Goal: Task Accomplishment & Management: Use online tool/utility

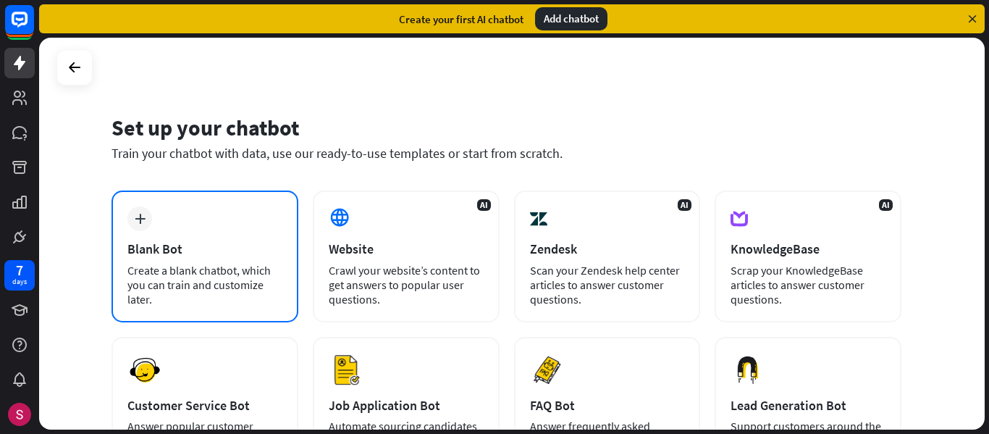
click at [198, 279] on div "Create a blank chatbot, which you can train and customize later." at bounding box center [204, 284] width 155 height 43
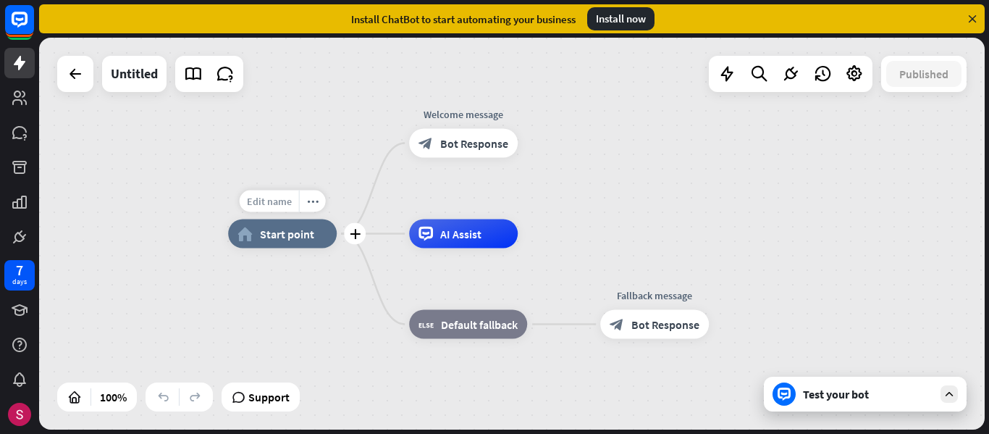
click at [279, 201] on span "Edit name" at bounding box center [269, 201] width 45 height 13
type input "**********"
click at [463, 194] on div "**********" at bounding box center [512, 234] width 946 height 392
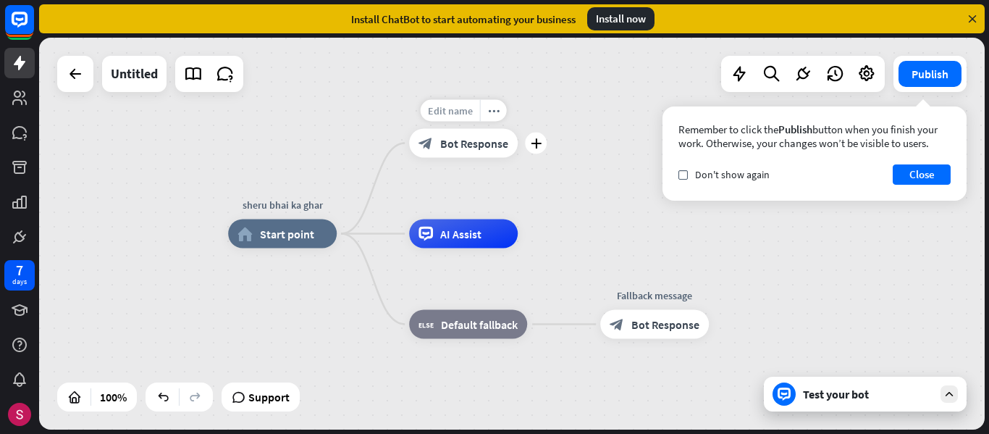
click at [448, 111] on span "Edit name" at bounding box center [450, 110] width 45 height 13
click at [923, 169] on button "Close" at bounding box center [922, 174] width 58 height 20
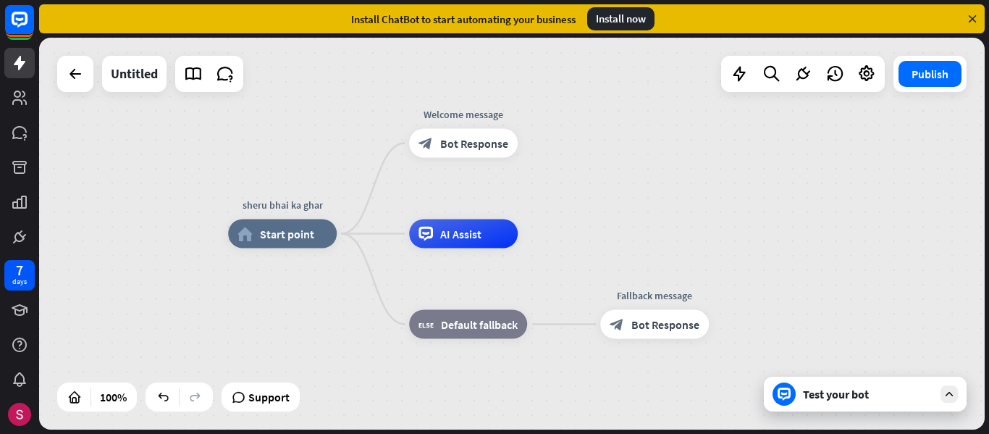
click at [820, 388] on div "Test your bot" at bounding box center [868, 394] width 130 height 14
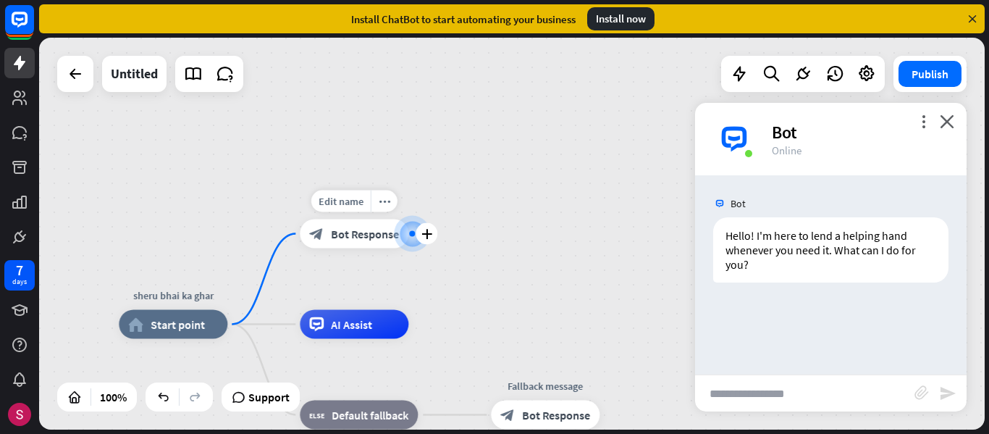
click at [413, 238] on div at bounding box center [412, 234] width 14 height 14
click at [339, 203] on span "Edit name" at bounding box center [341, 201] width 45 height 13
type input "*"
type input "********"
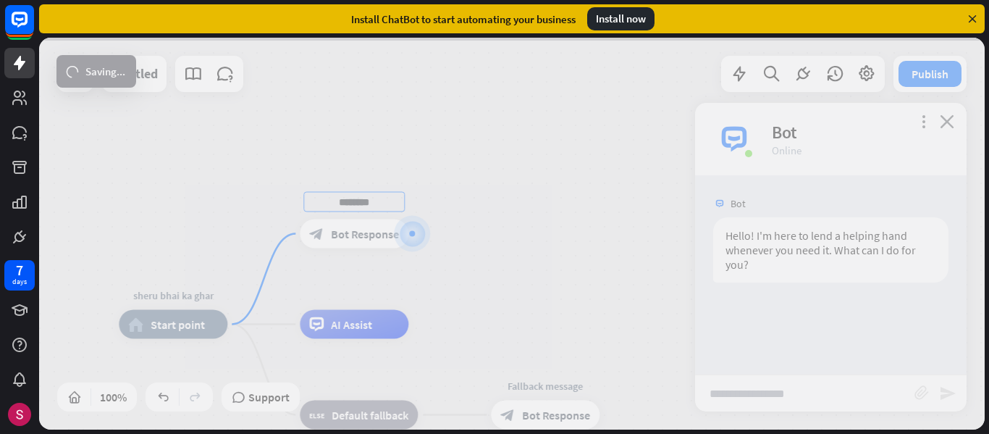
click at [410, 244] on div "sheru bhai ka ghar home_2 Start point ******** block_bot_response Bot Response …" at bounding box center [512, 234] width 946 height 392
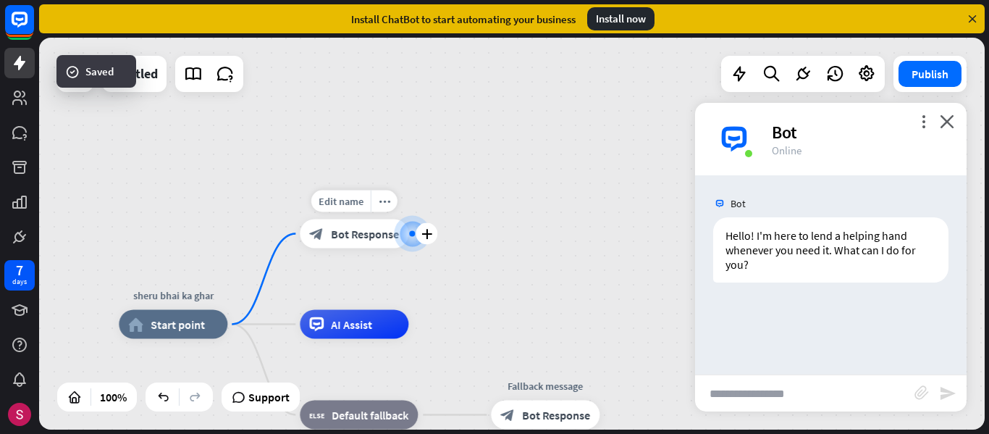
click at [374, 244] on div "block_bot_response Bot Response" at bounding box center [354, 233] width 109 height 29
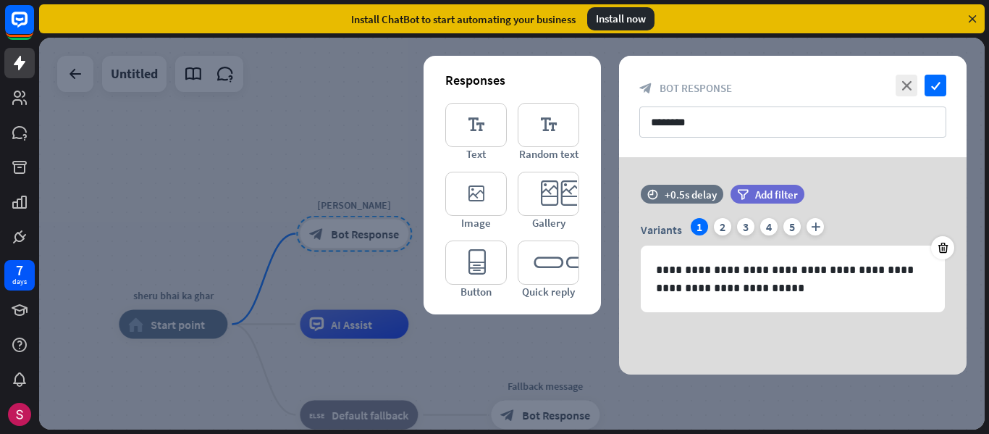
click at [315, 137] on div at bounding box center [512, 234] width 946 height 392
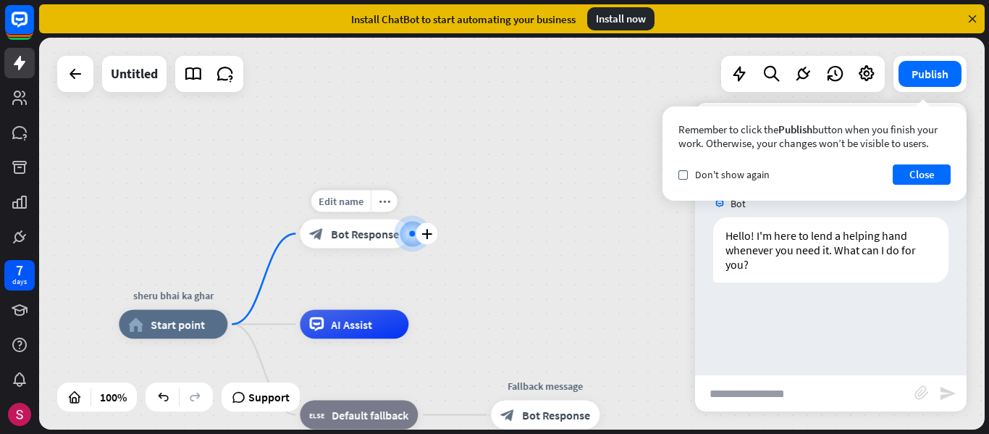
click at [408, 235] on div at bounding box center [412, 234] width 14 height 14
click at [426, 229] on icon "plus" at bounding box center [426, 234] width 11 height 10
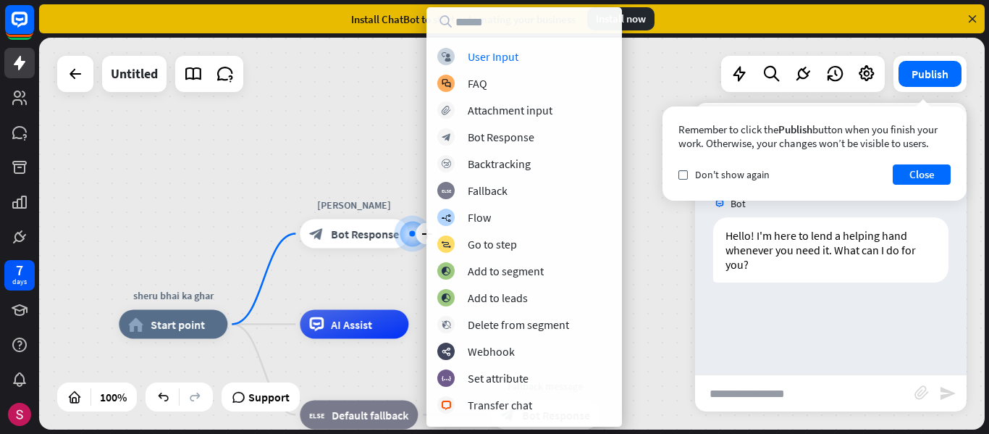
click at [411, 135] on div "sheru bhai ka ghar home_2 Start point plus [PERSON_NAME] block_bot_response Bot…" at bounding box center [512, 234] width 946 height 392
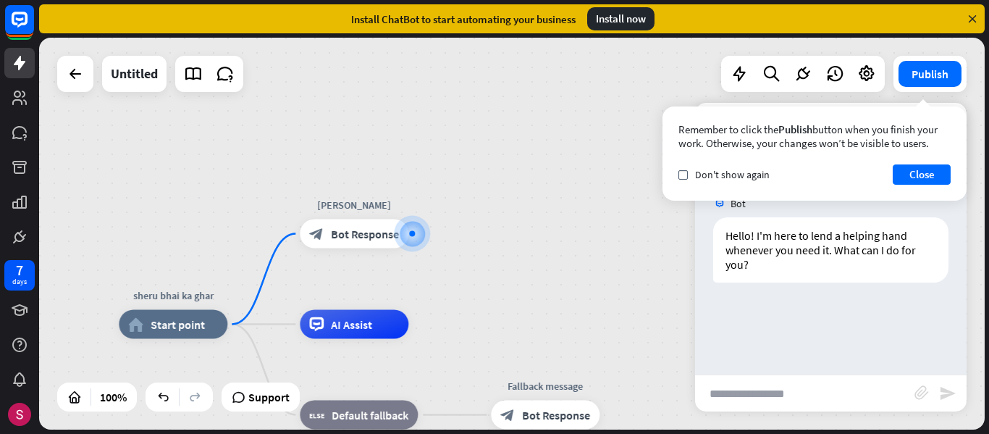
click at [581, 181] on div "sheru bhai ka ghar home_2 Start point [PERSON_NAME] block_bot_response Bot Resp…" at bounding box center [512, 234] width 946 height 392
click at [913, 174] on button "Close" at bounding box center [922, 174] width 58 height 20
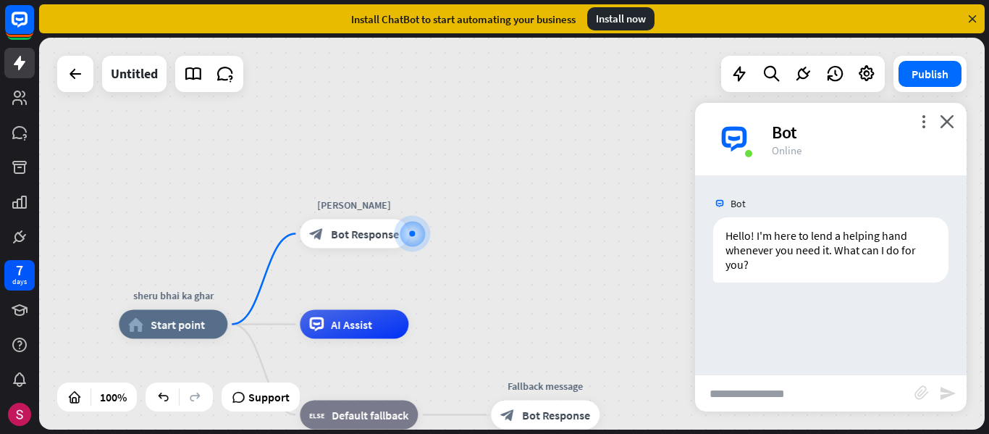
click at [754, 400] on input "text" at bounding box center [804, 393] width 219 height 36
click at [628, 224] on div "sheru bhai ka ghar home_2 Start point [PERSON_NAME] block_bot_response Bot Resp…" at bounding box center [512, 234] width 946 height 392
click at [355, 298] on div "Edit name" at bounding box center [340, 292] width 59 height 22
type input "***"
click at [389, 334] on div "sheru bhai ka ghar home_2 Start point [PERSON_NAME] block_bot_response Bot Resp…" at bounding box center [512, 234] width 946 height 392
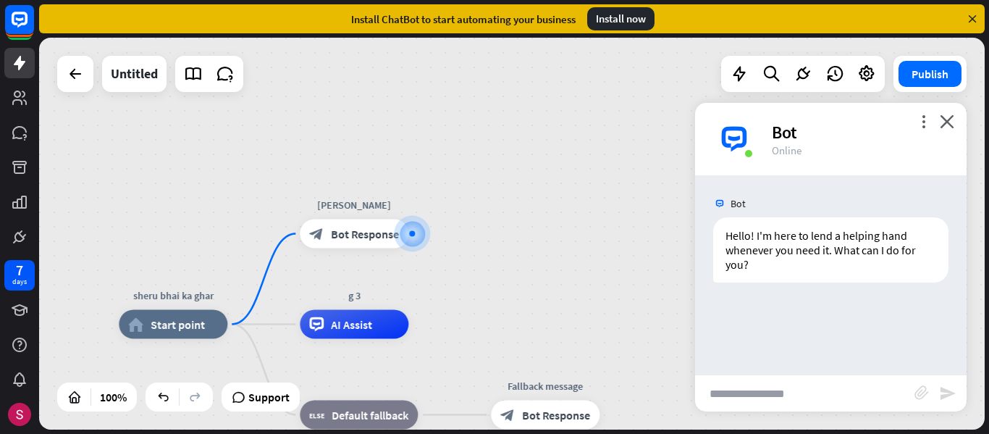
click at [786, 387] on input "text" at bounding box center [804, 393] width 219 height 36
click at [747, 393] on input "*********" at bounding box center [804, 393] width 219 height 36
click at [759, 393] on input "**********" at bounding box center [804, 393] width 219 height 36
type input "**********"
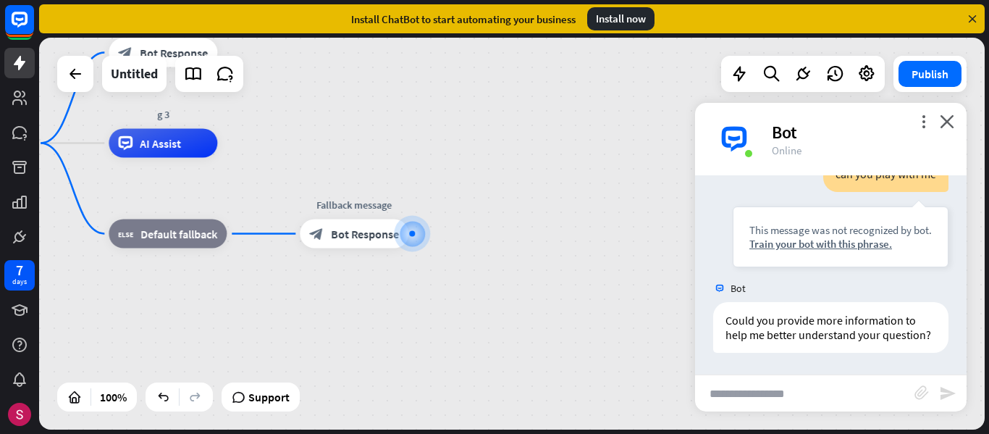
scroll to position [176, 0]
click at [863, 237] on div "Train your bot with this phrase." at bounding box center [840, 244] width 182 height 14
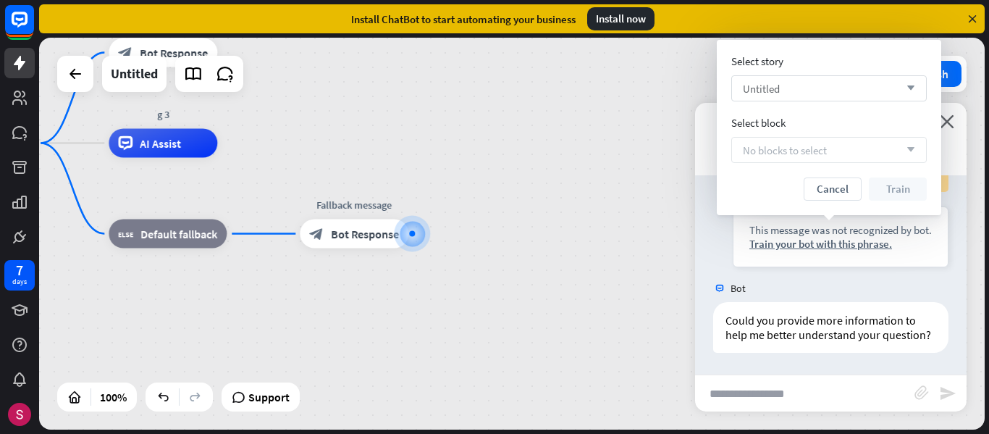
click at [758, 92] on span "Untitled" at bounding box center [761, 89] width 37 height 14
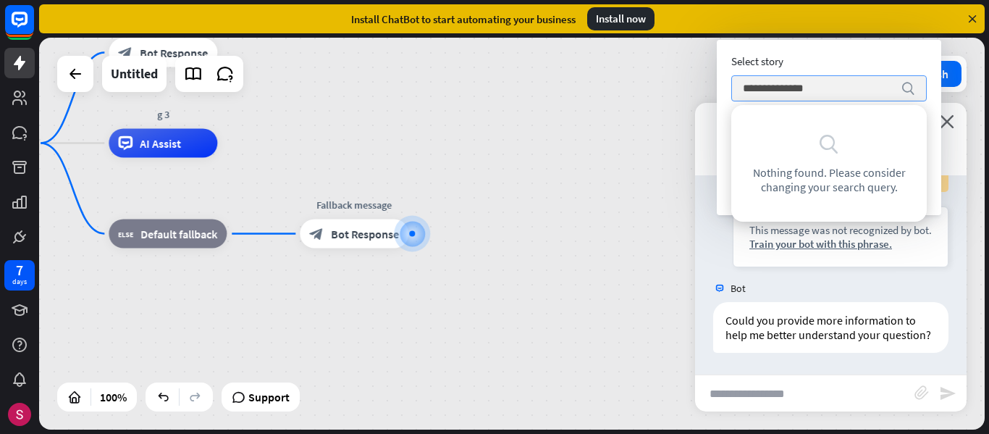
type input "**********"
click at [909, 89] on icon "search" at bounding box center [908, 88] width 14 height 14
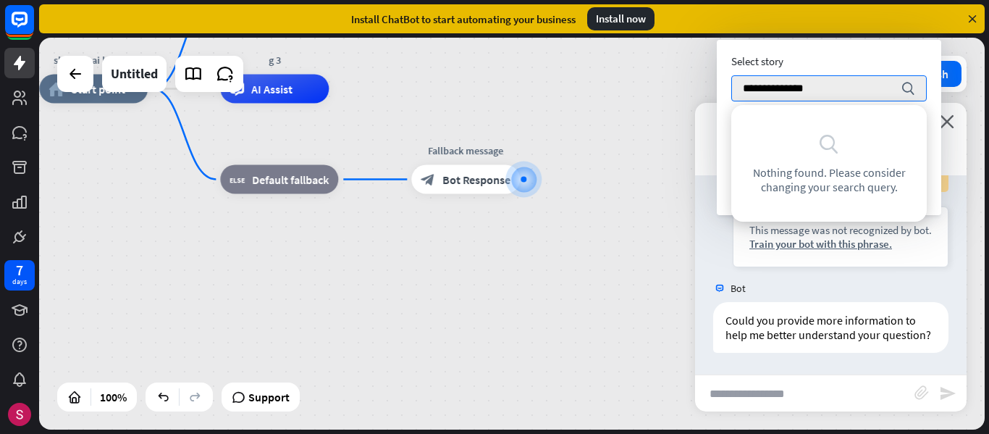
drag, startPoint x: 662, startPoint y: 236, endPoint x: 800, endPoint y: 175, distance: 151.1
click at [800, 175] on body "7 days close Product Help First steps Get started with ChatBot Help Center Foll…" at bounding box center [494, 217] width 989 height 434
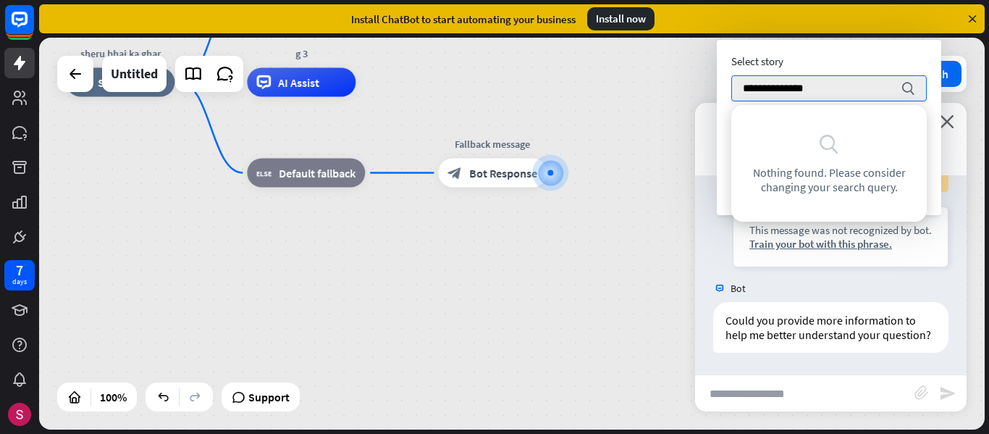
click at [800, 175] on span "Nothing found. Please consider changing your search query." at bounding box center [828, 179] width 155 height 29
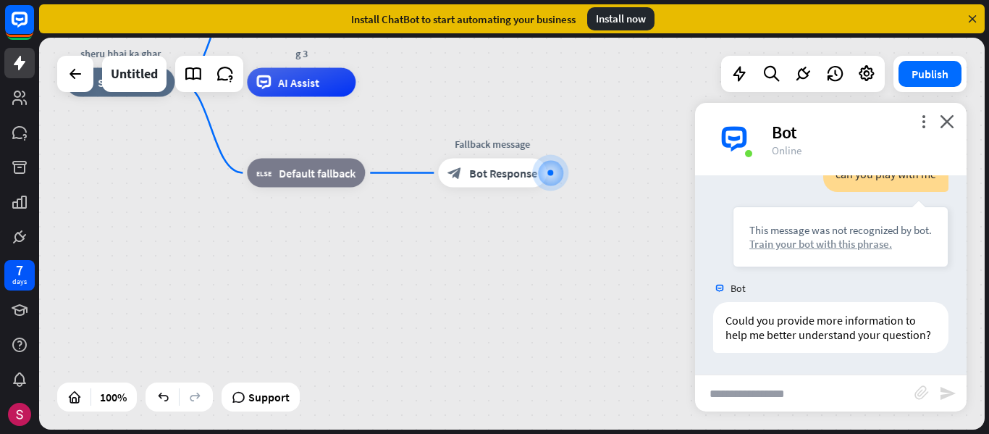
click at [850, 237] on div "Train your bot with this phrase." at bounding box center [840, 244] width 182 height 14
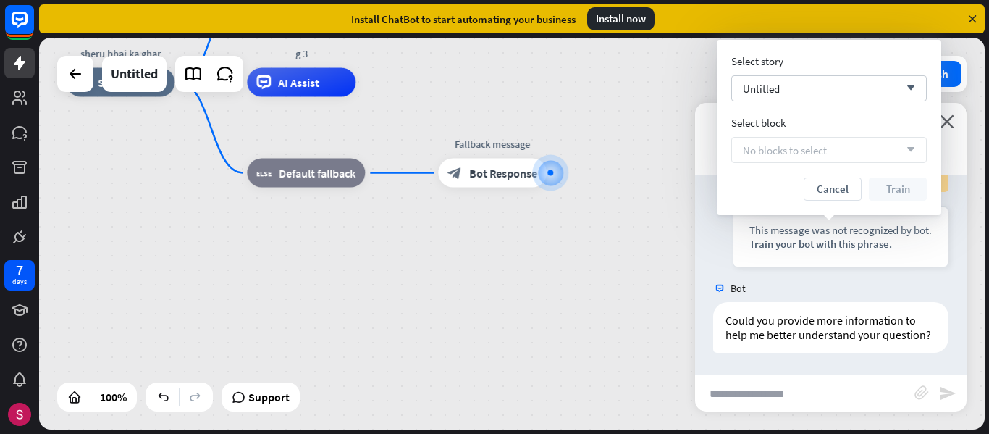
click at [805, 155] on span "No blocks to select" at bounding box center [785, 150] width 84 height 14
click at [823, 155] on span "No blocks to select" at bounding box center [785, 150] width 84 height 14
drag, startPoint x: 823, startPoint y: 155, endPoint x: 816, endPoint y: 80, distance: 74.9
click at [816, 80] on div "Select story Untitled arrow_down Select block No blocks to select arrow_down Ca…" at bounding box center [828, 127] width 195 height 146
click at [816, 80] on div "Untitled arrow_down" at bounding box center [828, 88] width 195 height 26
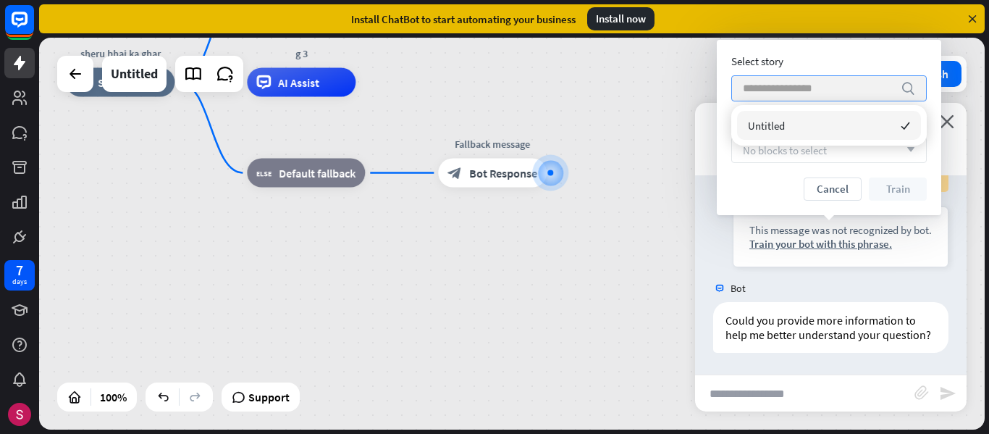
click at [897, 93] on div "search" at bounding box center [828, 88] width 195 height 26
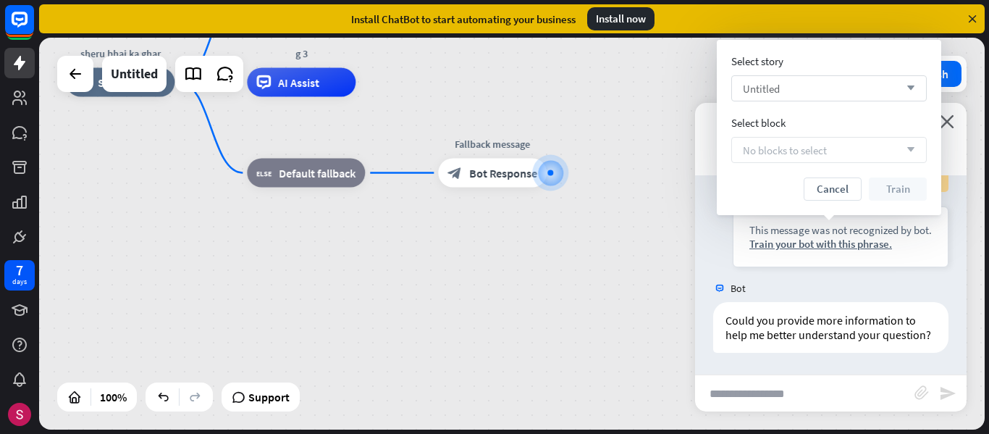
click at [897, 93] on div "Untitled arrow_down" at bounding box center [828, 88] width 195 height 26
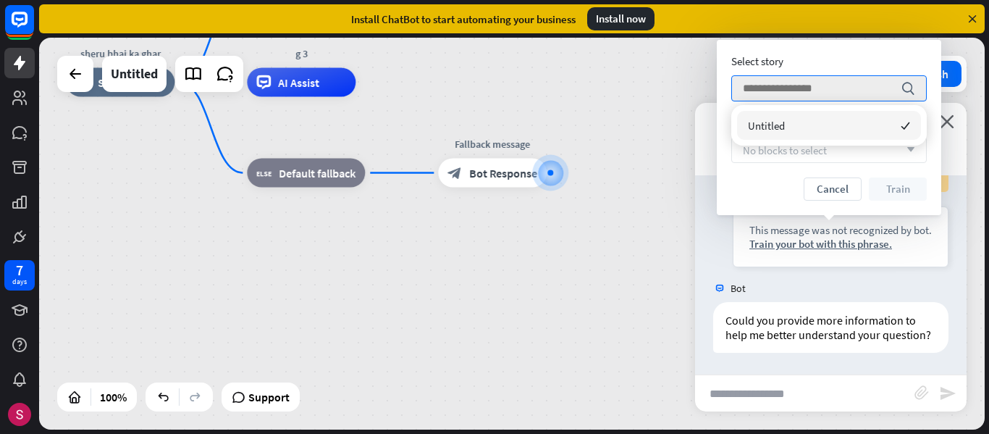
click at [909, 123] on icon "checked" at bounding box center [905, 125] width 9 height 9
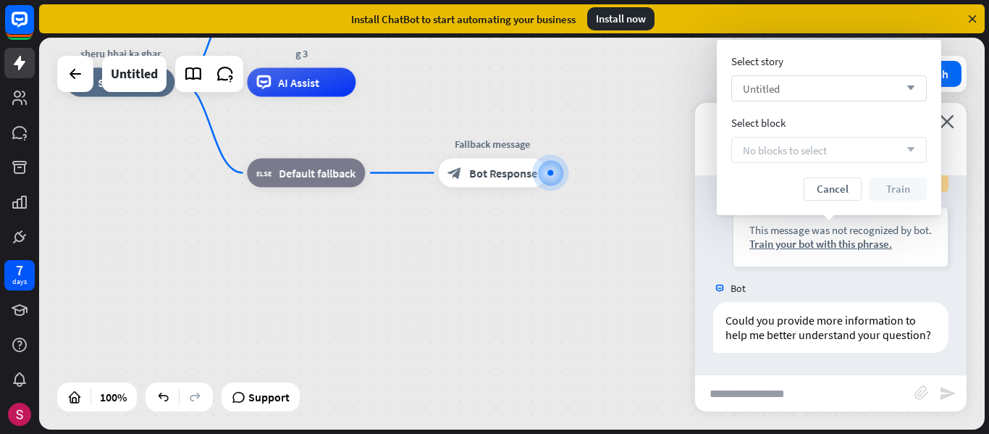
click at [809, 90] on div "Untitled arrow_down" at bounding box center [828, 88] width 195 height 26
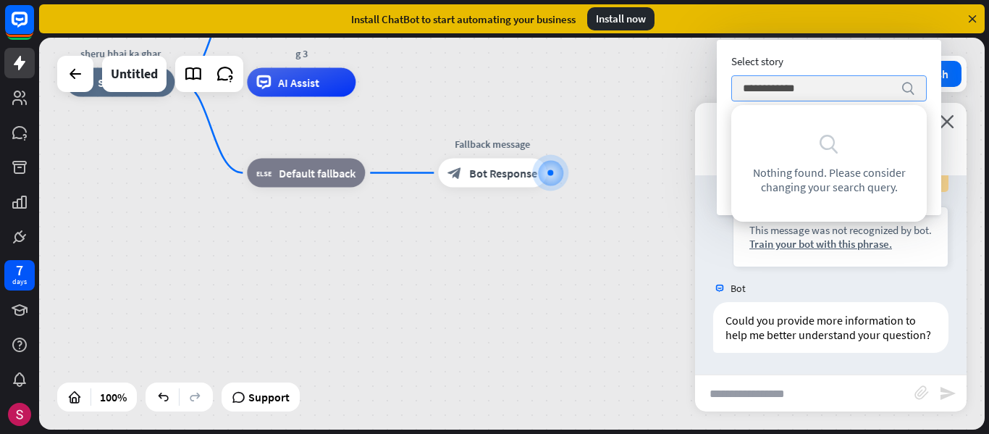
type input "**********"
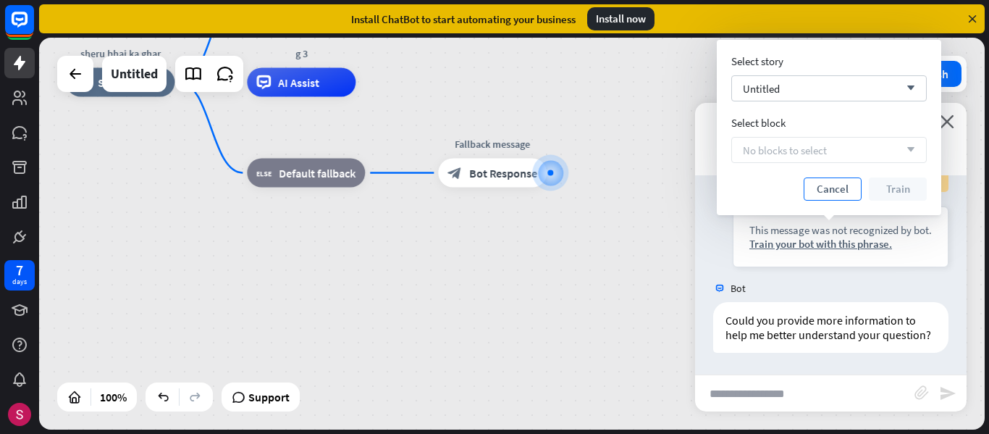
click at [846, 195] on button "Cancel" at bounding box center [833, 188] width 58 height 23
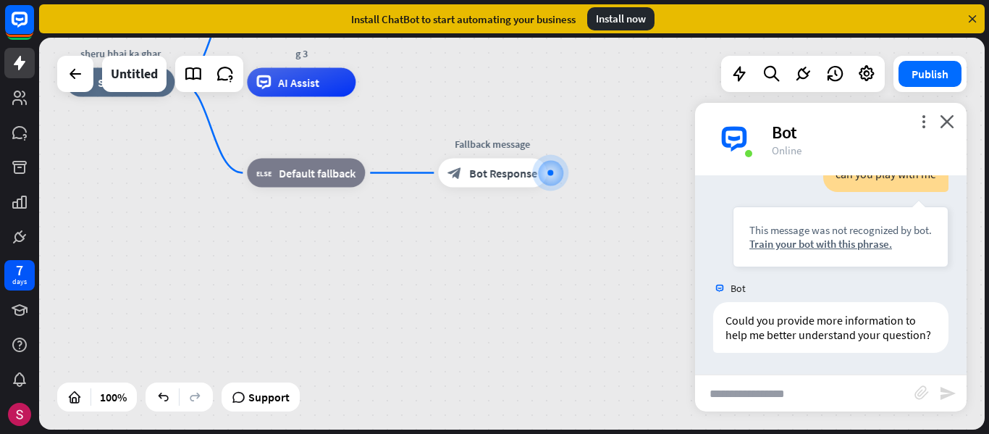
click at [846, 387] on input "text" at bounding box center [804, 393] width 219 height 36
type input "***"
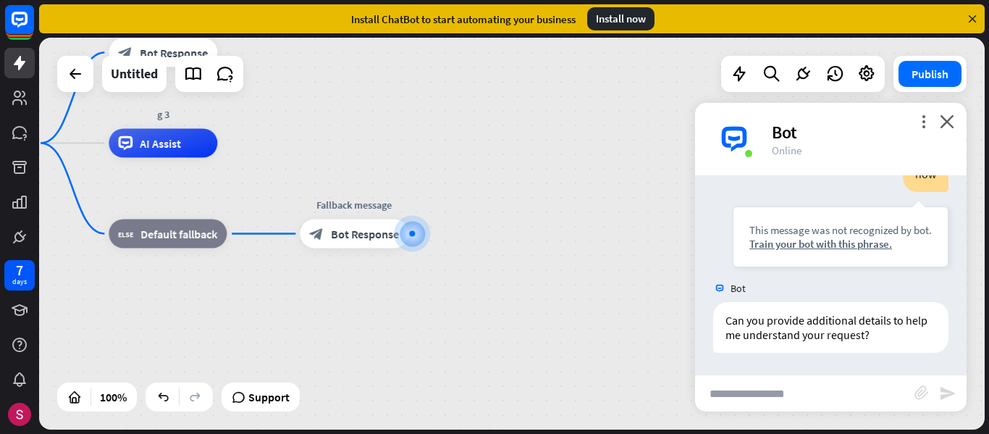
scroll to position [408, 0]
click at [166, 244] on div "block_fallback Default fallback" at bounding box center [168, 233] width 118 height 29
click at [941, 119] on icon "close" at bounding box center [947, 121] width 14 height 14
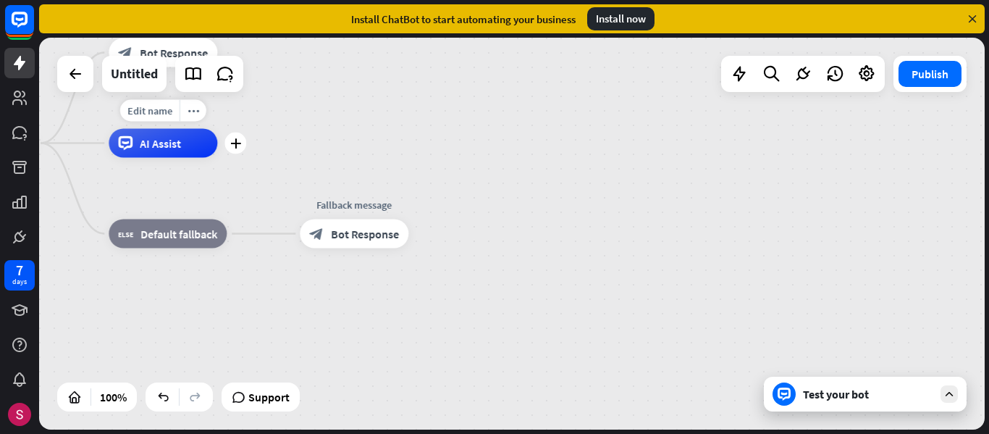
click at [169, 153] on div "AI Assist" at bounding box center [163, 143] width 109 height 29
click at [73, 75] on icon at bounding box center [75, 73] width 17 height 17
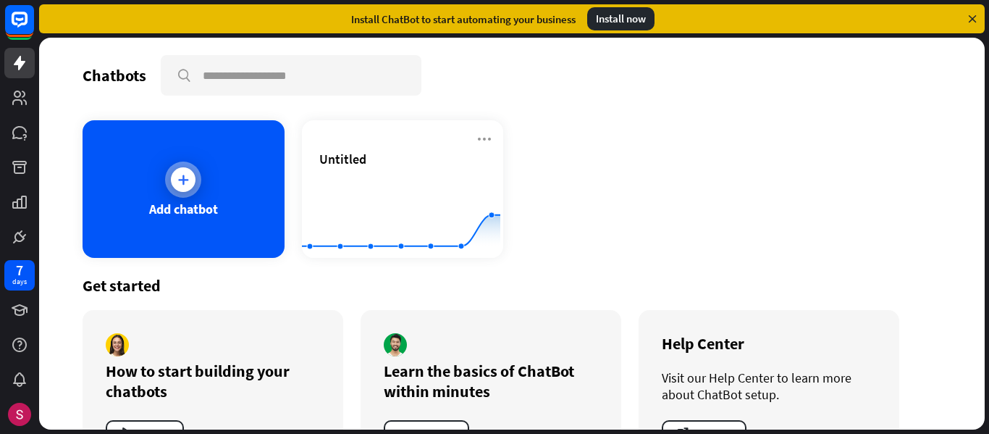
click at [183, 178] on icon at bounding box center [183, 179] width 14 height 14
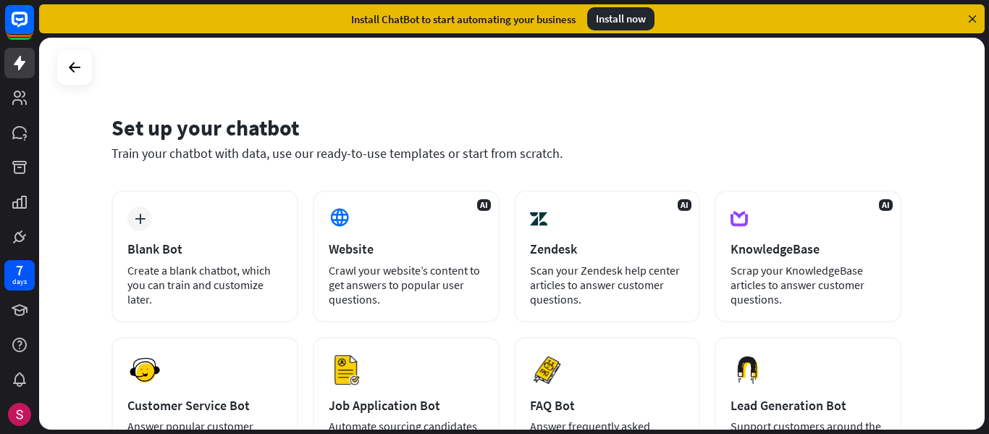
click at [988, 96] on div "Set up your chatbot Train your chatbot with data, use our ready-to-use template…" at bounding box center [514, 236] width 950 height 396
drag, startPoint x: 988, startPoint y: 98, endPoint x: 988, endPoint y: 213, distance: 115.1
click at [988, 213] on div "Set up your chatbot Train your chatbot with data, use our ready-to-use template…" at bounding box center [514, 236] width 950 height 396
click at [772, 141] on div "Set up your chatbot Train your chatbot with data, use our ready-to-use template…" at bounding box center [506, 138] width 790 height 48
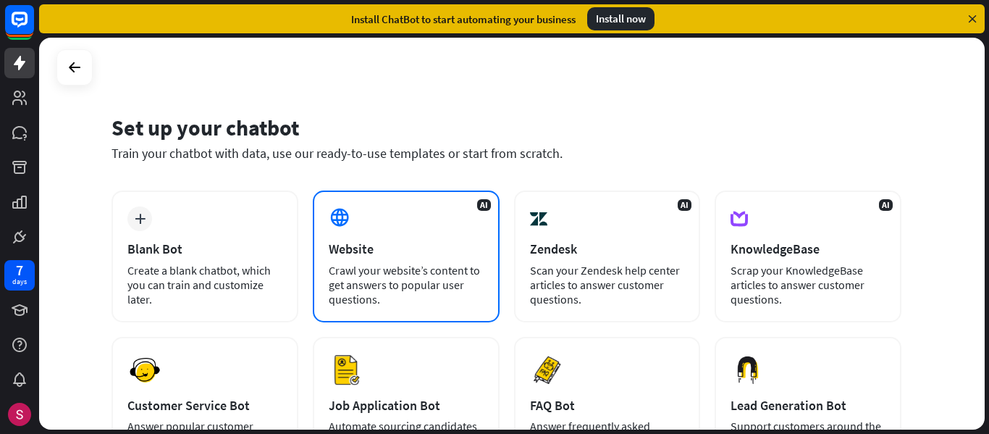
click at [473, 244] on div "Website" at bounding box center [406, 248] width 155 height 17
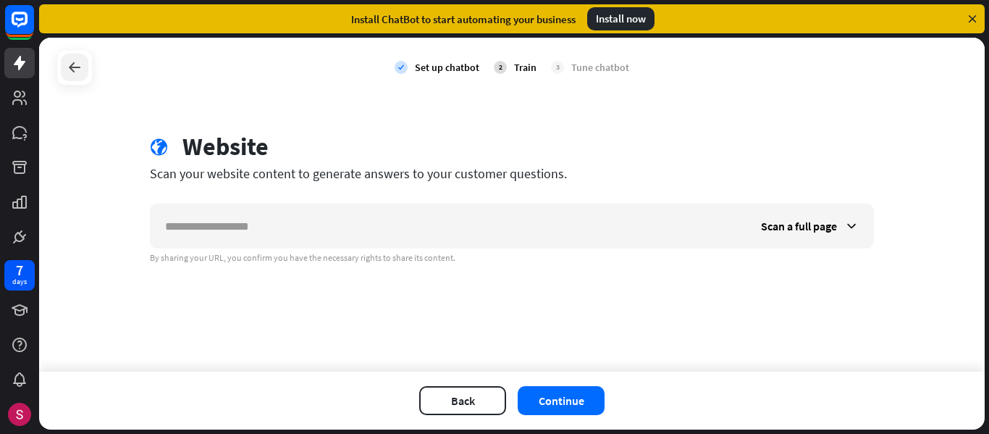
click at [65, 56] on div at bounding box center [75, 68] width 28 height 28
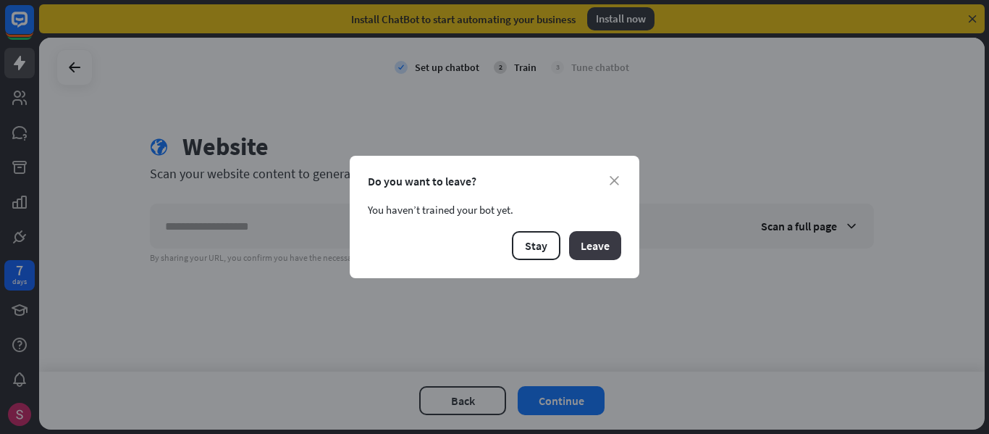
click at [581, 245] on button "Leave" at bounding box center [595, 245] width 52 height 29
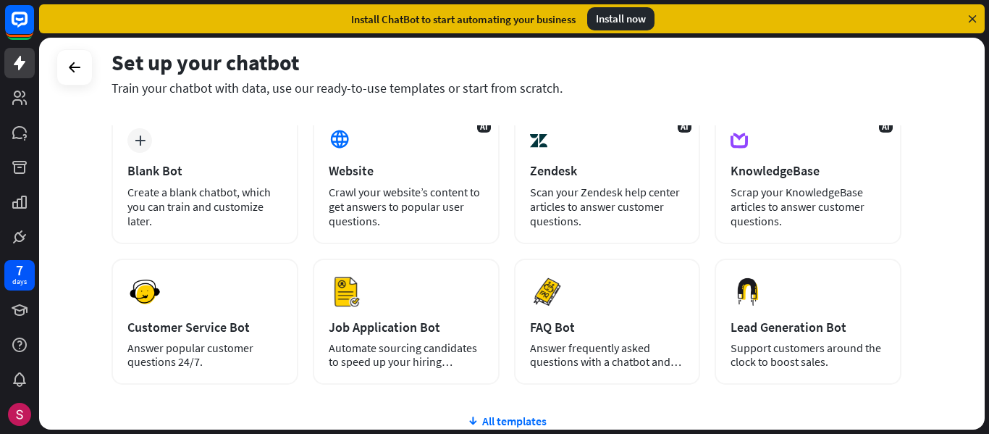
scroll to position [89, 0]
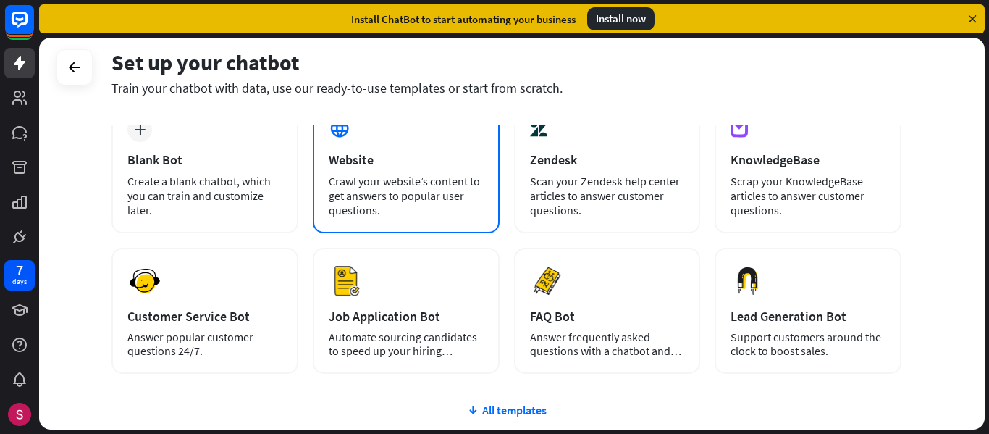
click at [420, 200] on div "Crawl your website’s content to get answers to popular user questions." at bounding box center [406, 195] width 155 height 43
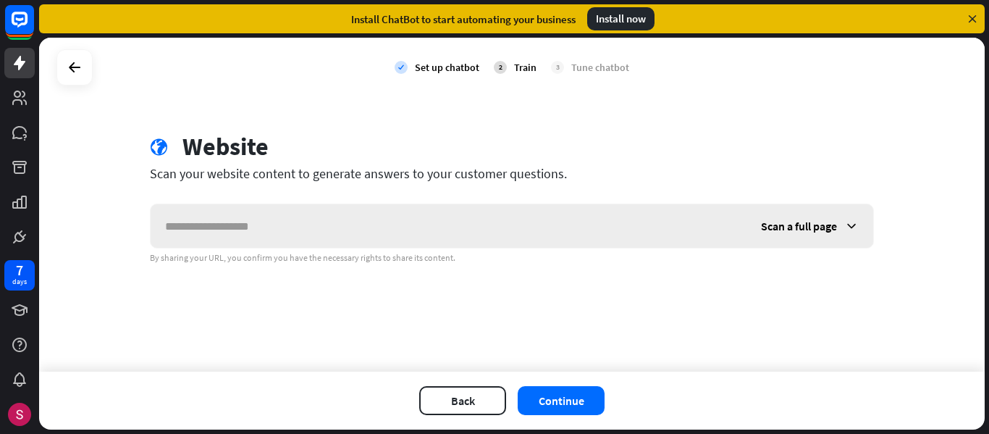
click at [429, 218] on input "text" at bounding box center [449, 225] width 596 height 43
click at [829, 240] on div "Scan a full page" at bounding box center [809, 225] width 127 height 43
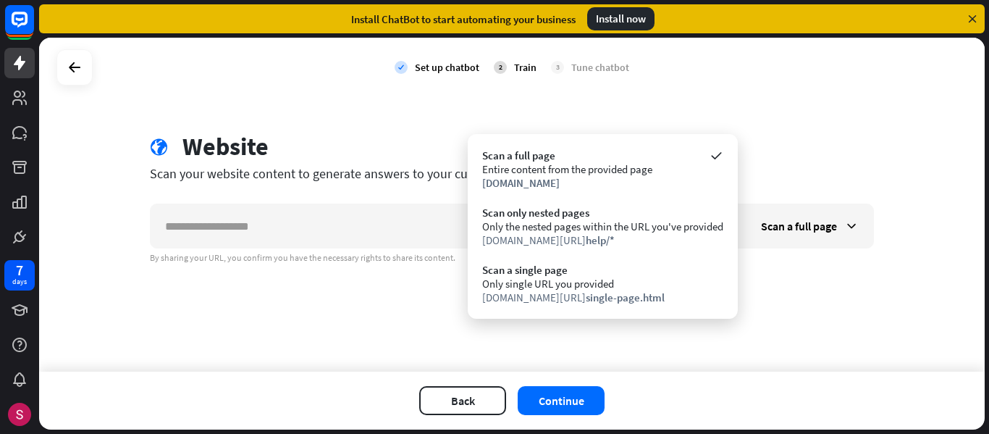
click at [898, 123] on div "check Set up chatbot 2 Train 3 Tune chatbot globe Website Scan your website con…" at bounding box center [512, 205] width 946 height 334
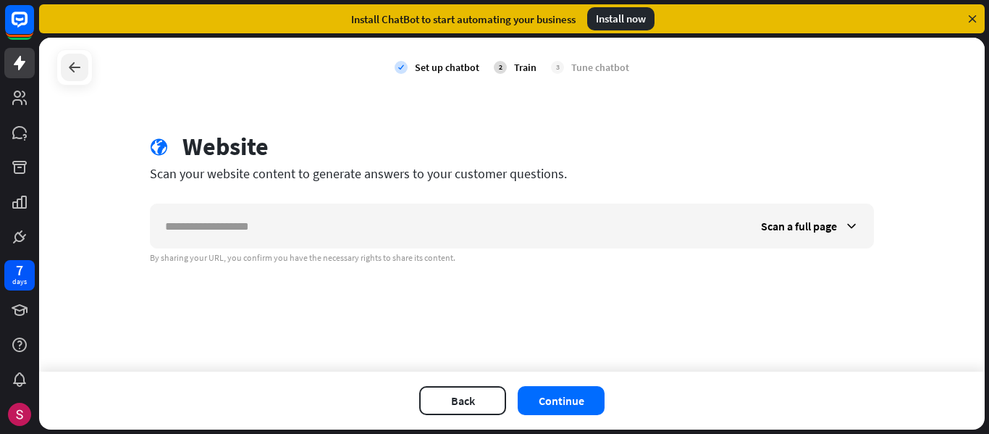
click at [85, 67] on div at bounding box center [75, 68] width 28 height 28
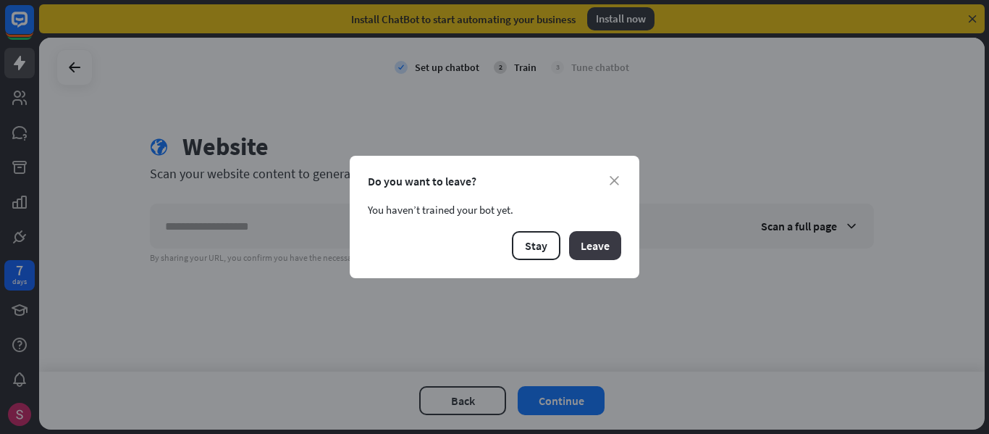
click at [610, 241] on button "Leave" at bounding box center [595, 245] width 52 height 29
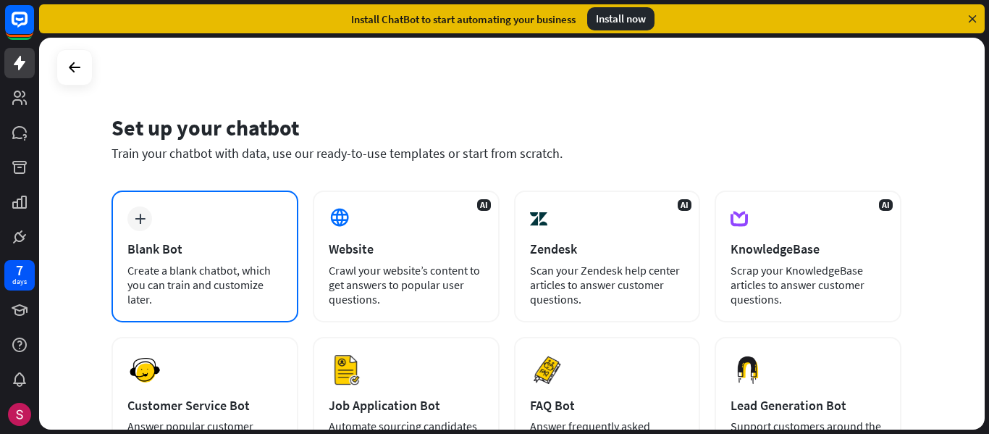
click at [142, 256] on div "Blank Bot" at bounding box center [204, 248] width 155 height 17
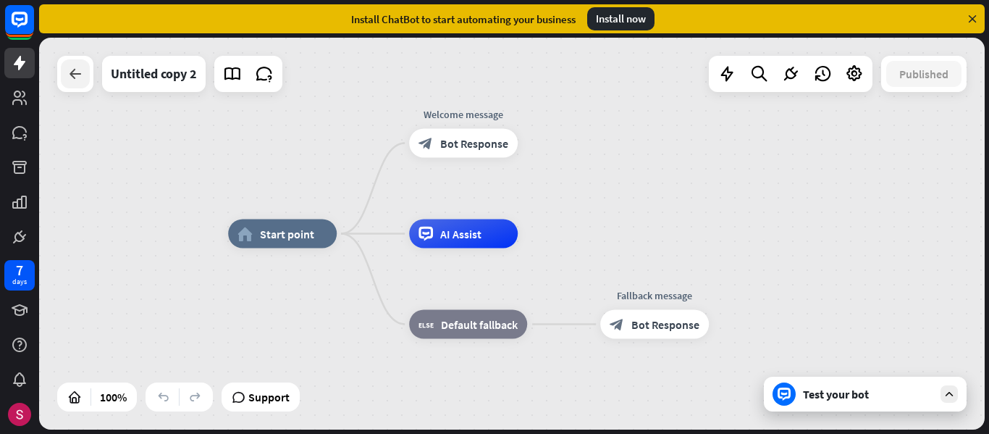
click at [67, 88] on div at bounding box center [75, 73] width 29 height 29
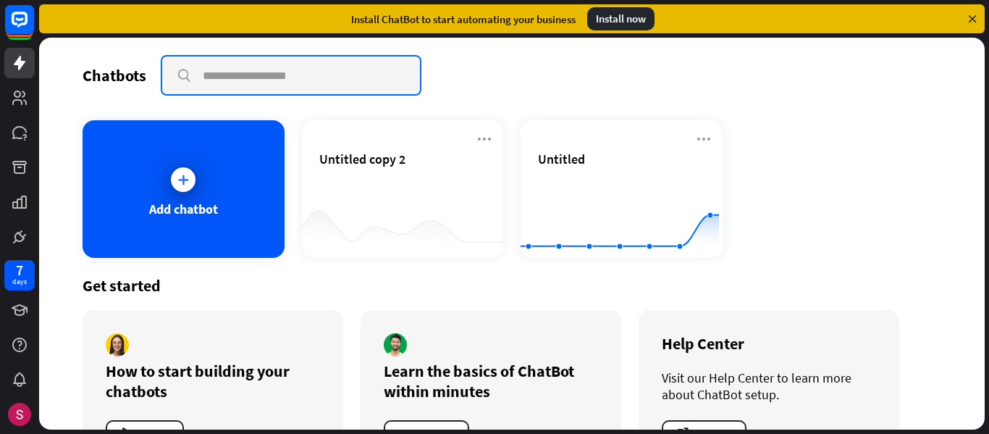
click at [245, 75] on input "text" at bounding box center [291, 75] width 258 height 38
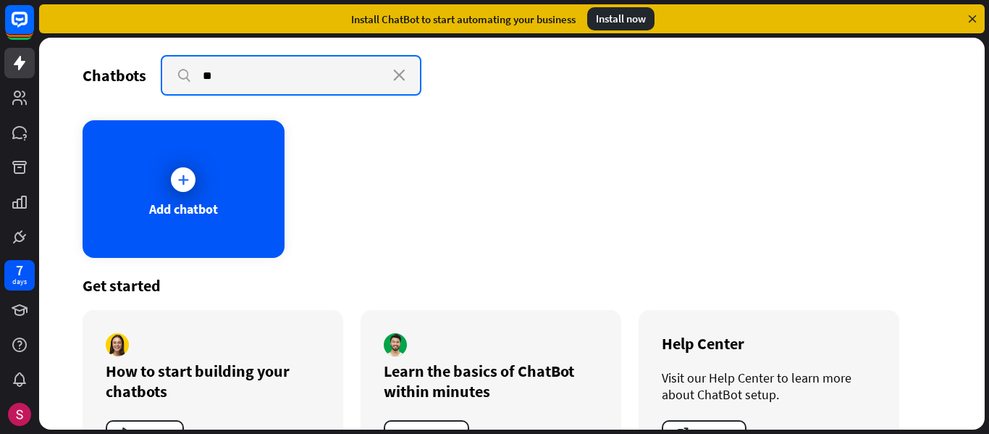
type input "**"
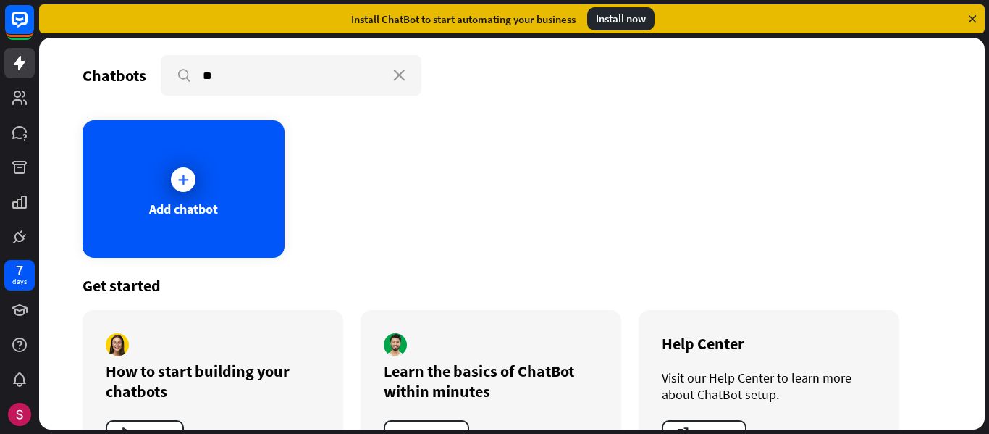
click at [137, 399] on div "How to start building your chatbots" at bounding box center [213, 381] width 214 height 41
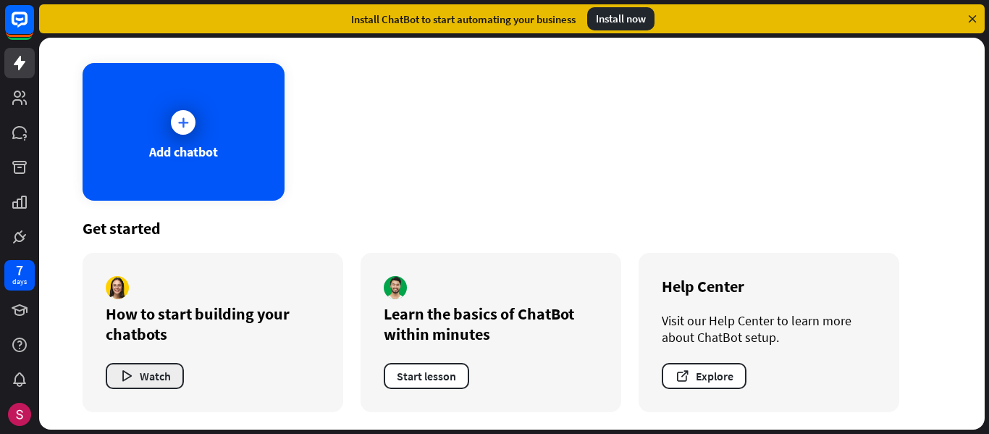
click at [167, 367] on button "Watch" at bounding box center [145, 376] width 78 height 26
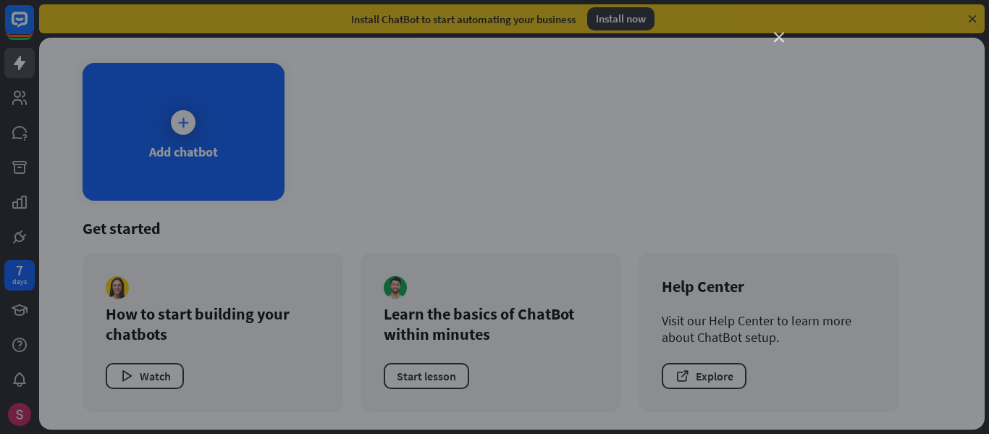
click at [778, 40] on icon "close" at bounding box center [779, 38] width 10 height 10
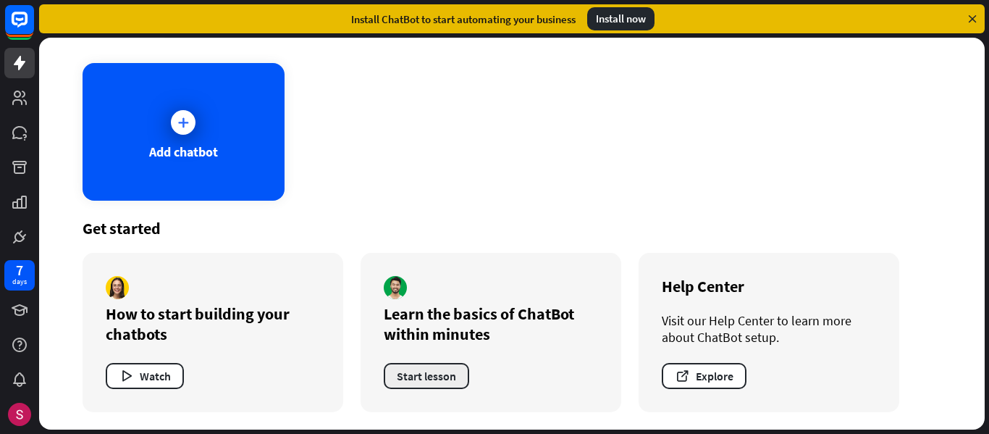
click at [440, 374] on button "Start lesson" at bounding box center [426, 376] width 85 height 26
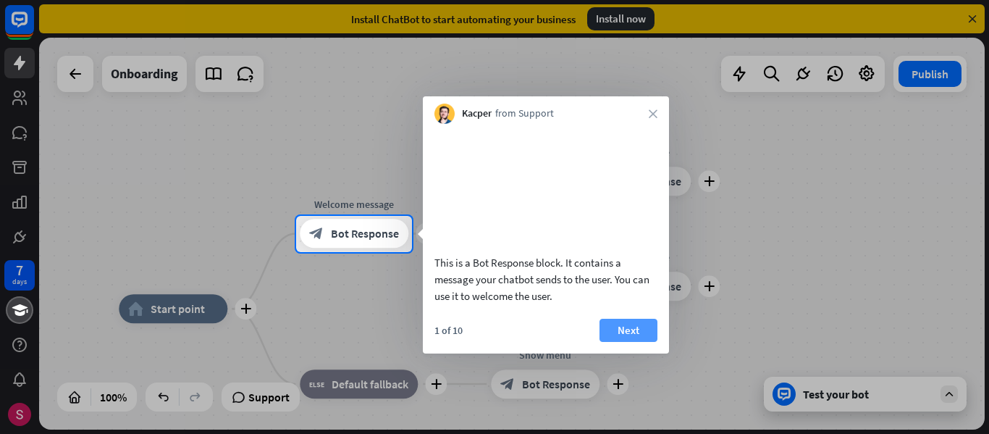
click at [619, 342] on button "Next" at bounding box center [628, 330] width 58 height 23
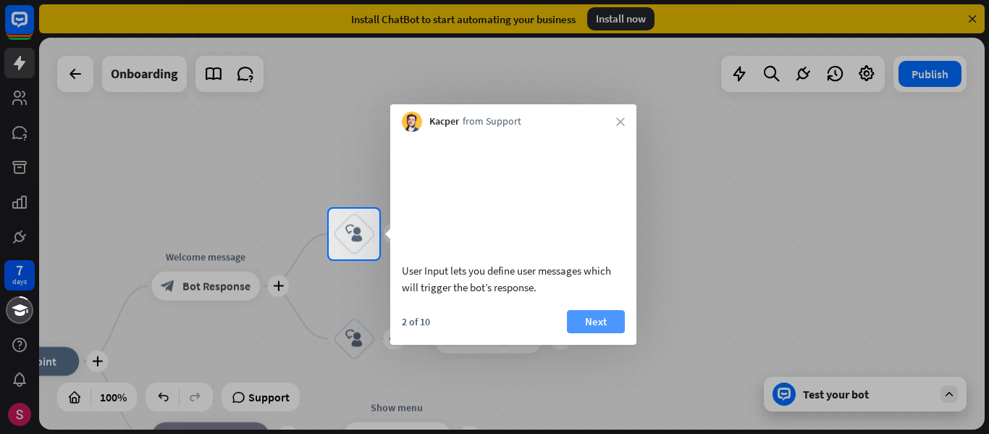
click at [594, 333] on button "Next" at bounding box center [596, 321] width 58 height 23
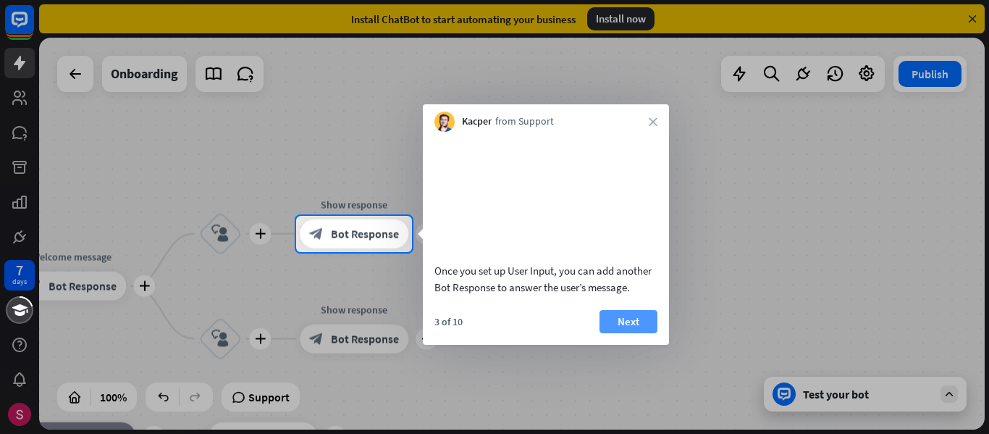
click at [626, 333] on button "Next" at bounding box center [628, 321] width 58 height 23
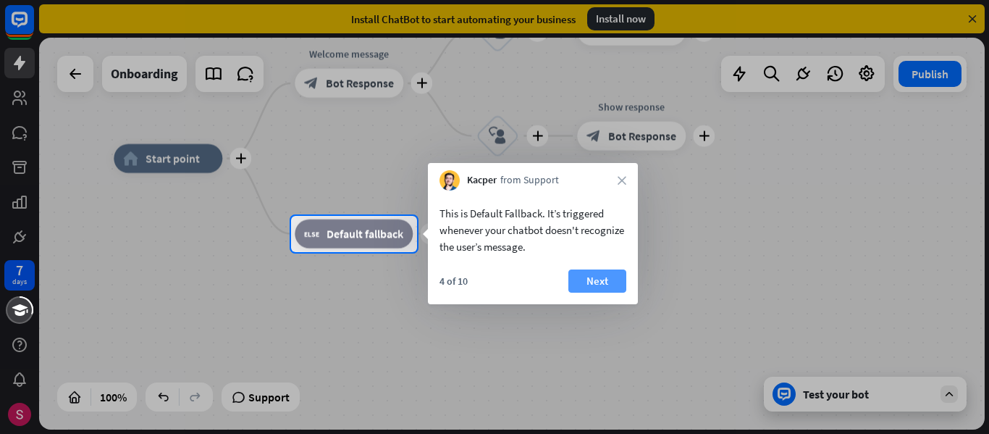
click at [601, 274] on button "Next" at bounding box center [597, 280] width 58 height 23
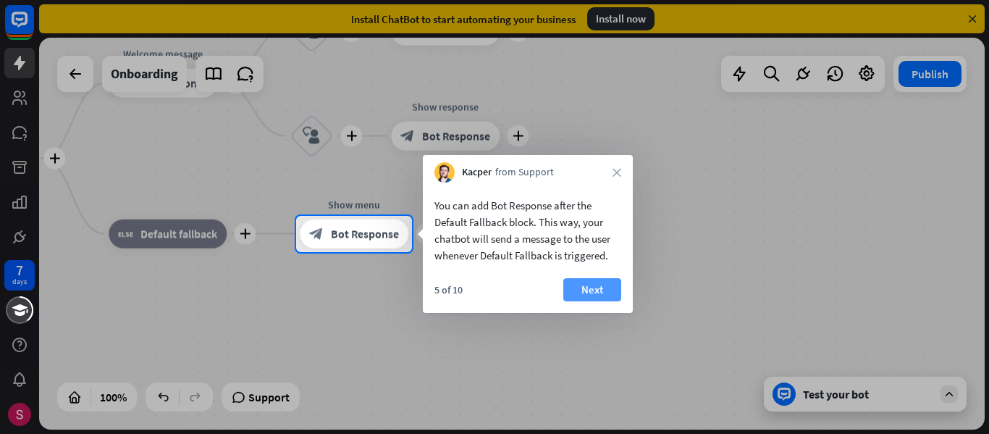
click at [603, 292] on button "Next" at bounding box center [592, 289] width 58 height 23
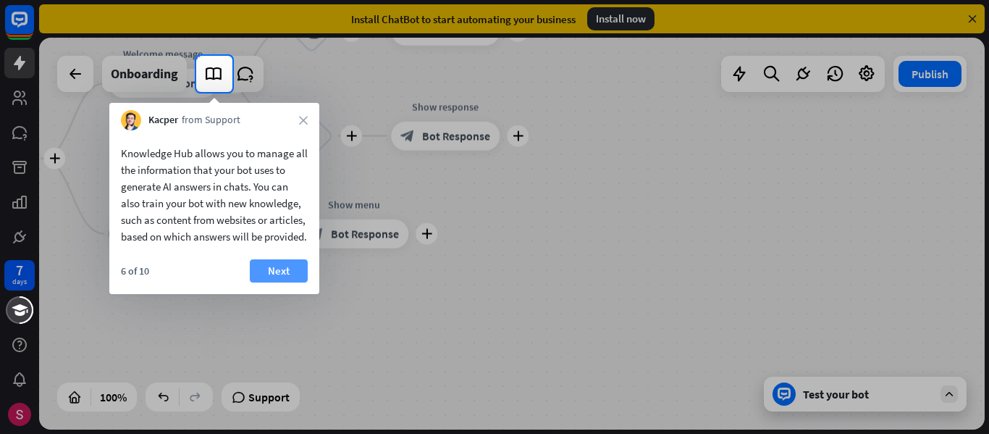
click at [267, 279] on button "Next" at bounding box center [279, 270] width 58 height 23
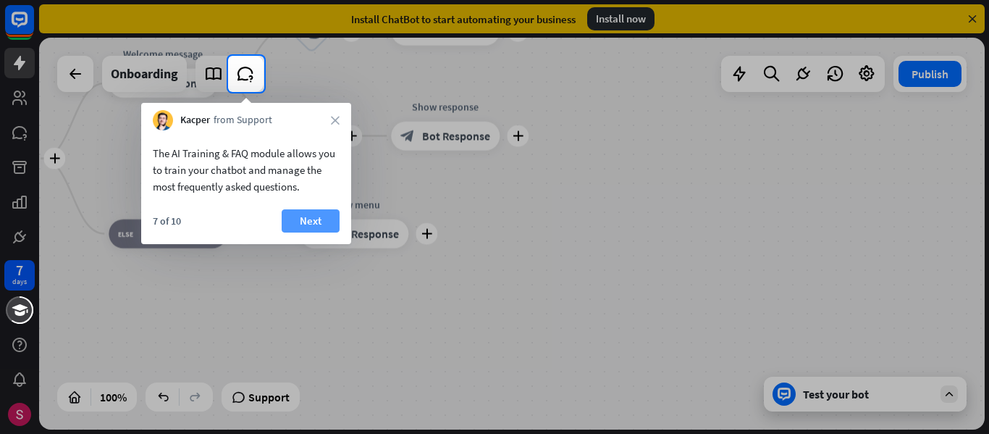
click at [295, 220] on button "Next" at bounding box center [311, 220] width 58 height 23
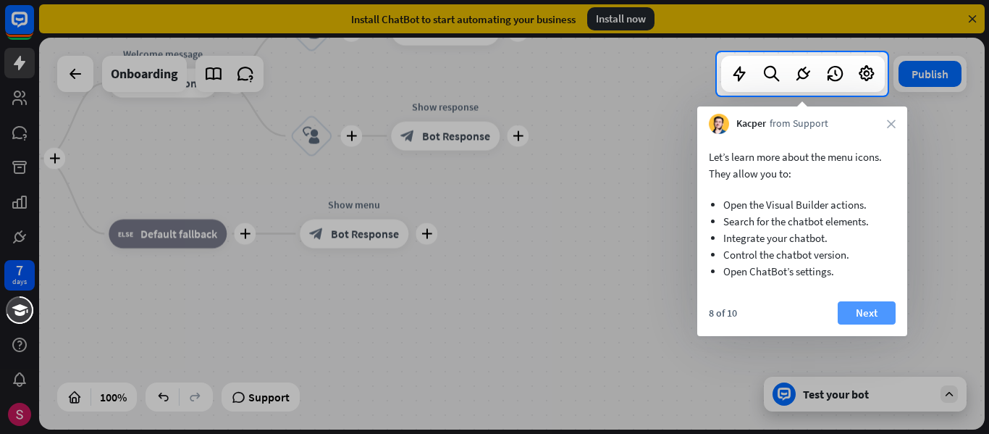
click at [854, 316] on button "Next" at bounding box center [867, 312] width 58 height 23
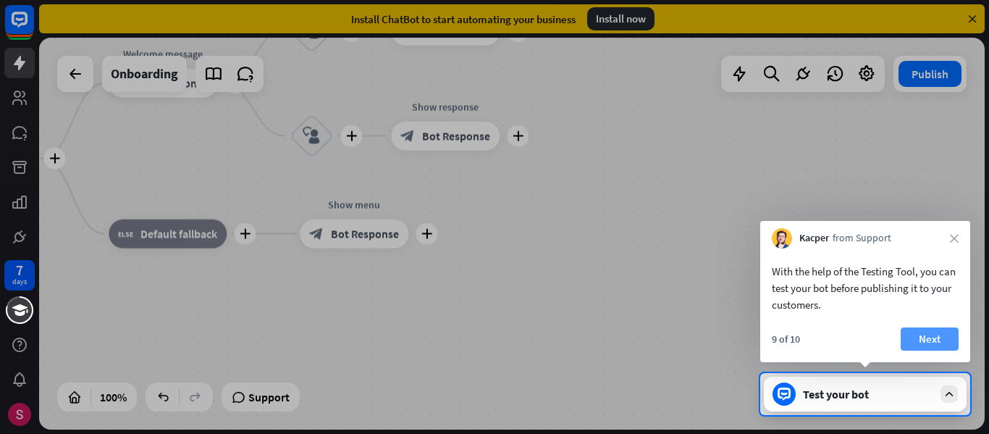
click at [951, 336] on button "Next" at bounding box center [930, 338] width 58 height 23
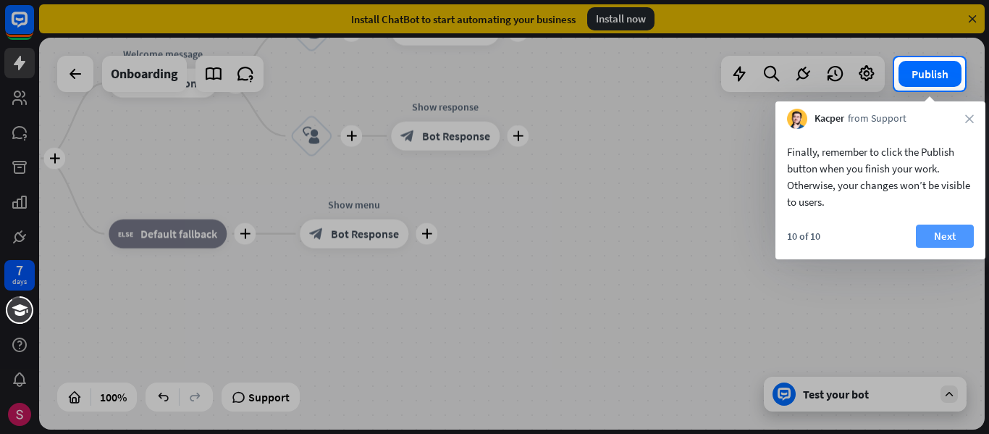
click at [951, 227] on button "Next" at bounding box center [945, 235] width 58 height 23
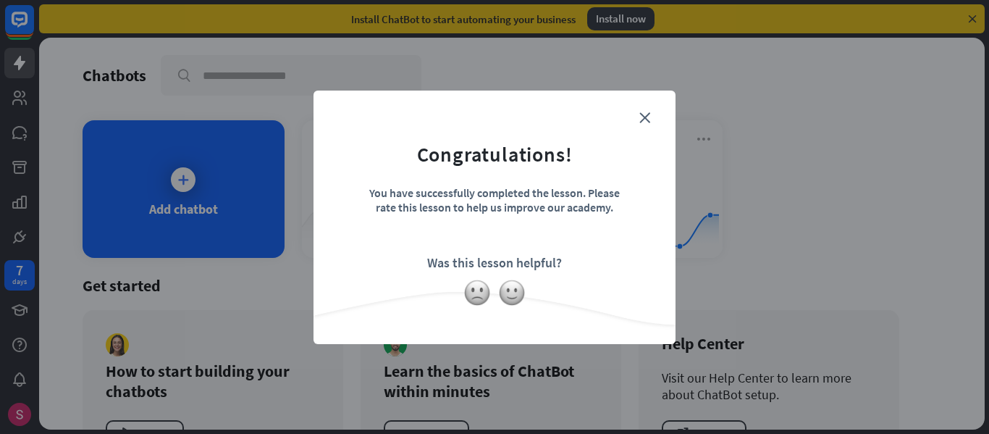
click at [652, 116] on form "Congratulations! You have successfully completed the lesson. Please rate this l…" at bounding box center [495, 195] width 326 height 173
click at [509, 292] on img at bounding box center [512, 293] width 28 height 28
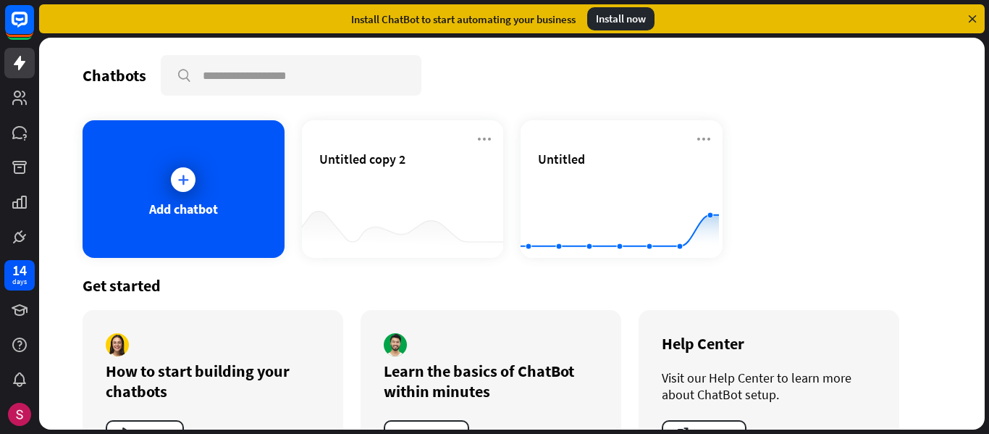
click at [694, 215] on div "Thanks for making all this better!" at bounding box center [494, 217] width 989 height 434
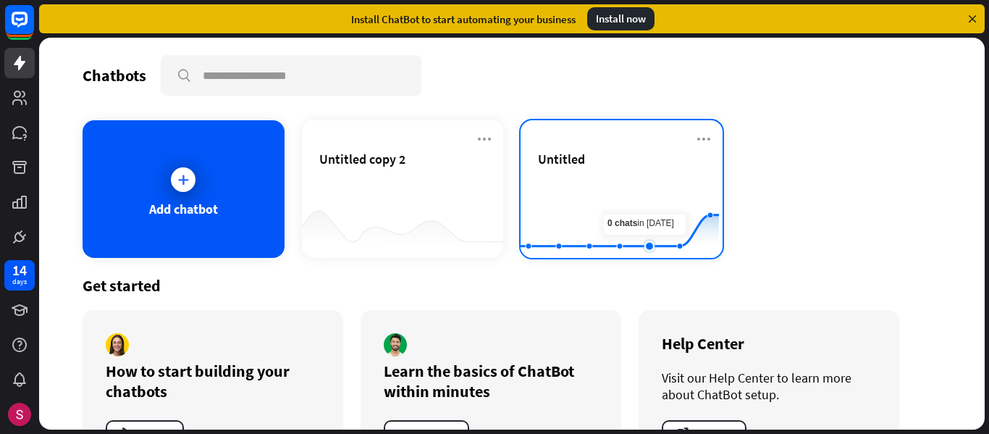
click at [635, 235] on rect at bounding box center [620, 222] width 198 height 90
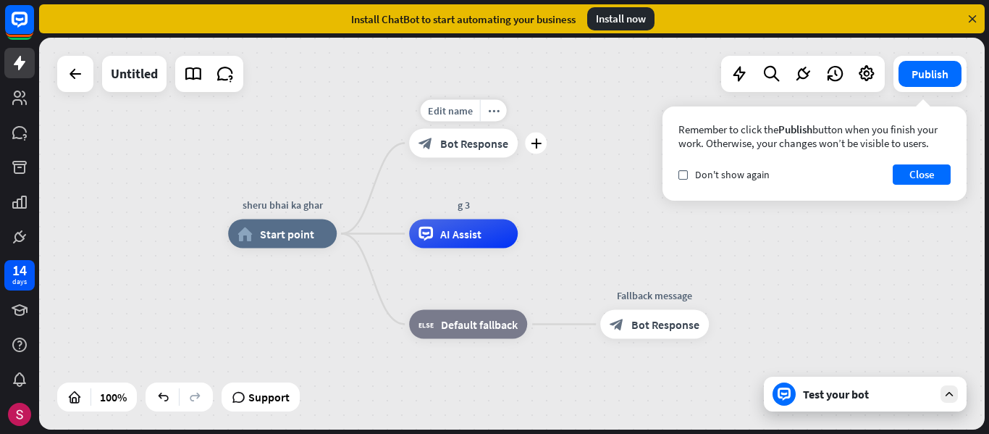
click at [483, 147] on span "Bot Response" at bounding box center [474, 143] width 68 height 14
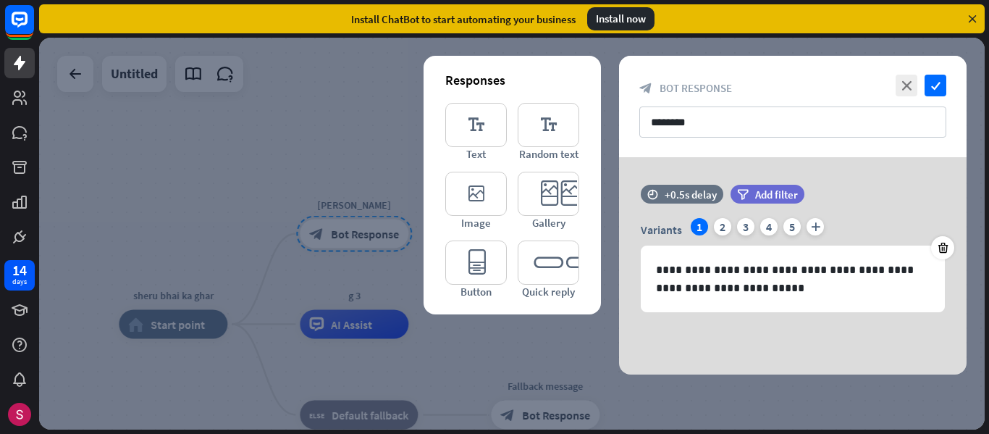
click at [345, 193] on div at bounding box center [512, 234] width 946 height 392
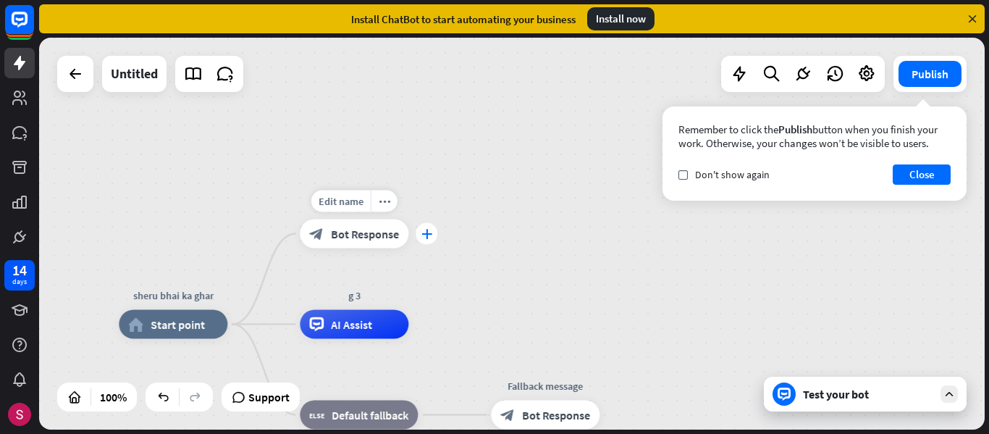
click at [424, 237] on icon "plus" at bounding box center [426, 234] width 11 height 10
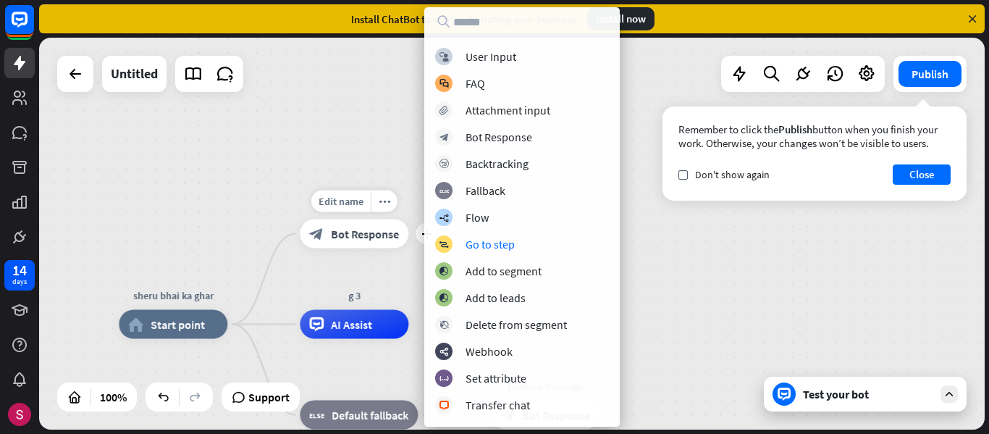
click at [384, 237] on span "Bot Response" at bounding box center [365, 234] width 68 height 14
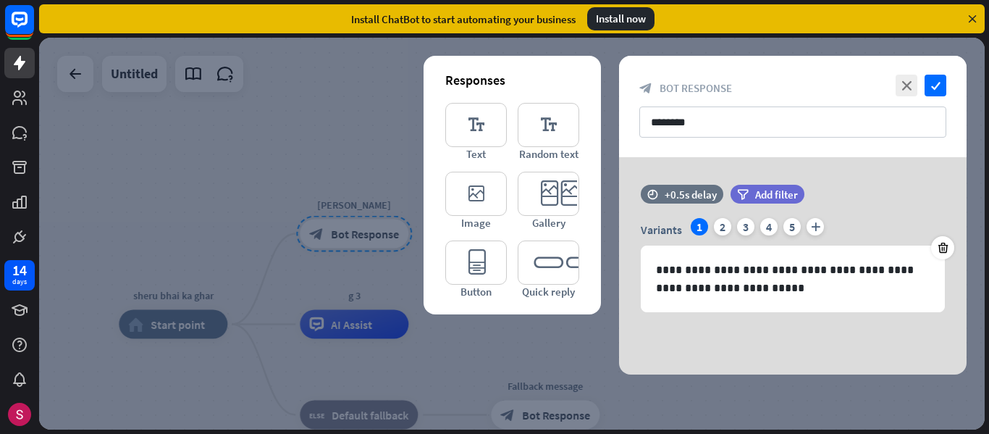
click at [384, 237] on div at bounding box center [512, 234] width 946 height 392
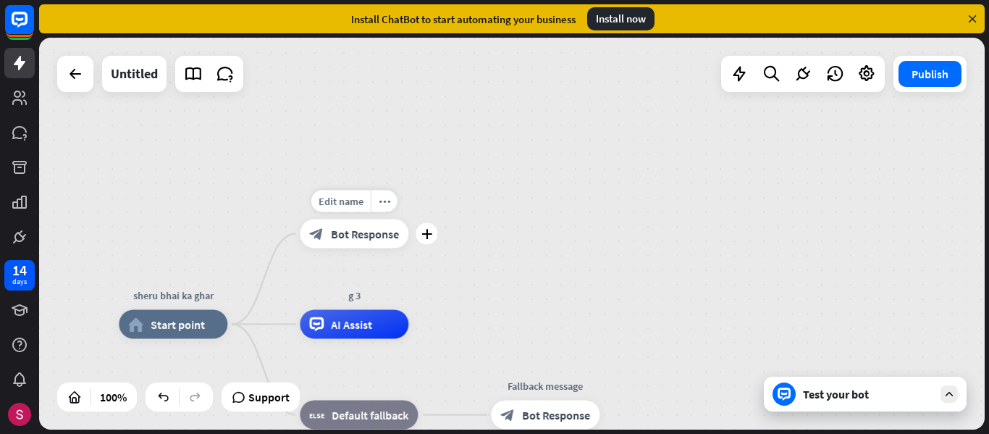
click at [384, 237] on span "Bot Response" at bounding box center [365, 234] width 68 height 14
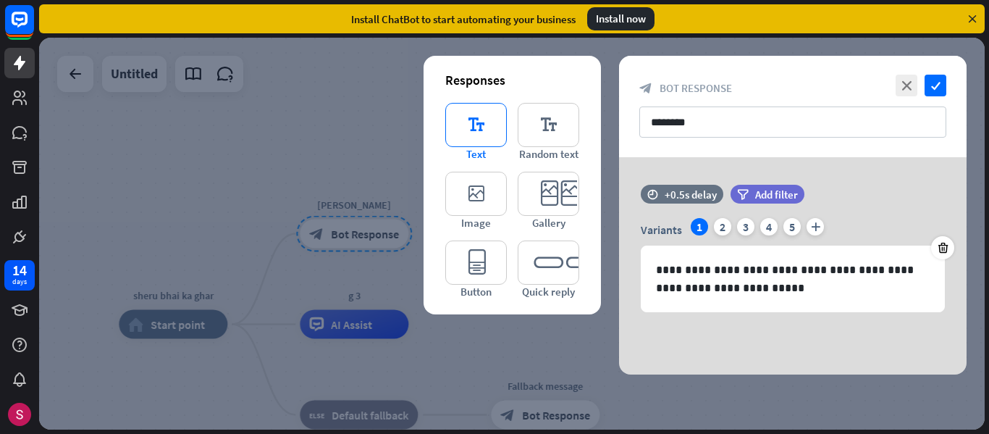
click at [450, 128] on icon "editor_text" at bounding box center [476, 125] width 62 height 44
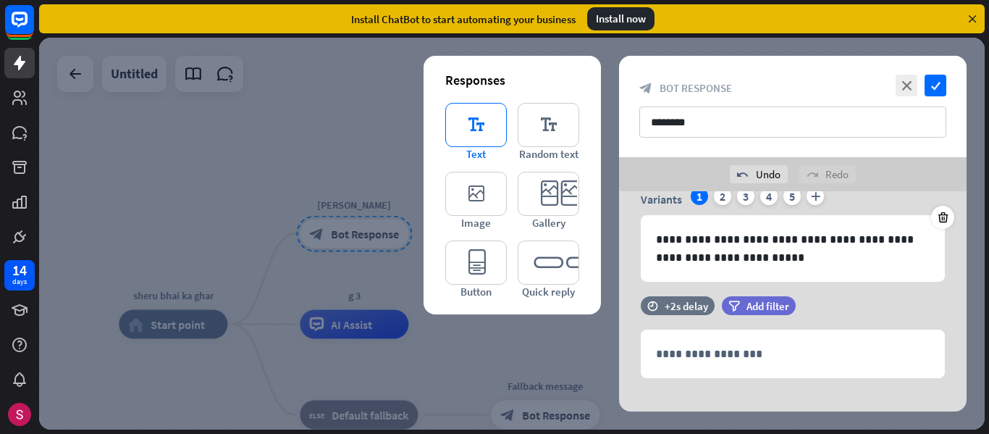
scroll to position [82, 0]
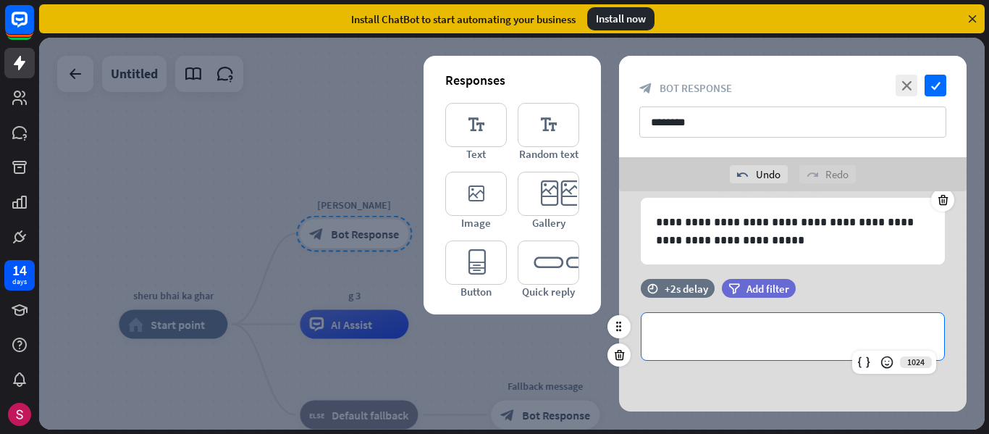
click at [698, 338] on p "**********" at bounding box center [793, 336] width 274 height 18
click at [751, 278] on div "**********" at bounding box center [793, 208] width 348 height 142
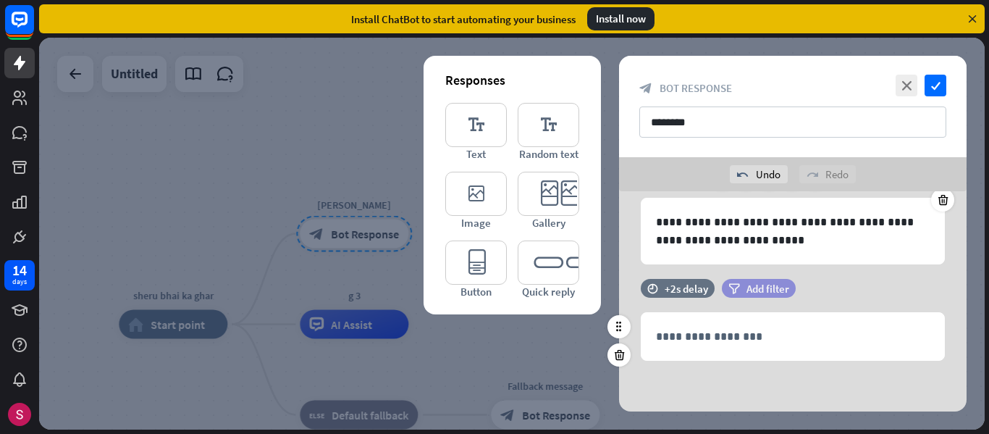
click at [754, 292] on span "Add filter" at bounding box center [767, 289] width 43 height 14
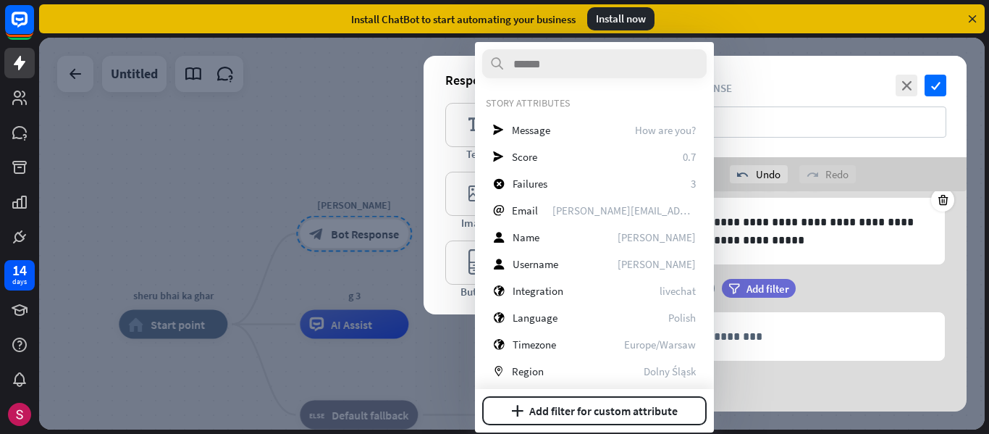
click at [353, 277] on div at bounding box center [512, 234] width 946 height 392
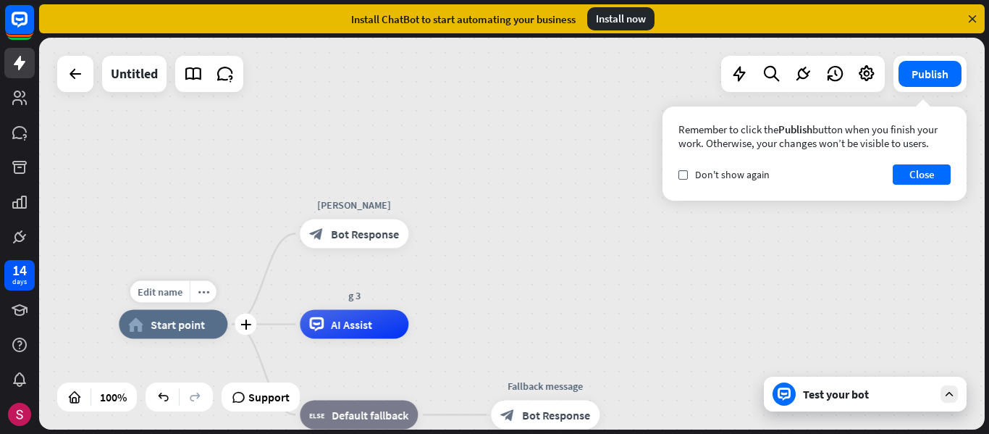
click at [184, 338] on div "home_2 Start point" at bounding box center [173, 324] width 109 height 29
click at [340, 237] on span "Bot Response" at bounding box center [365, 234] width 68 height 14
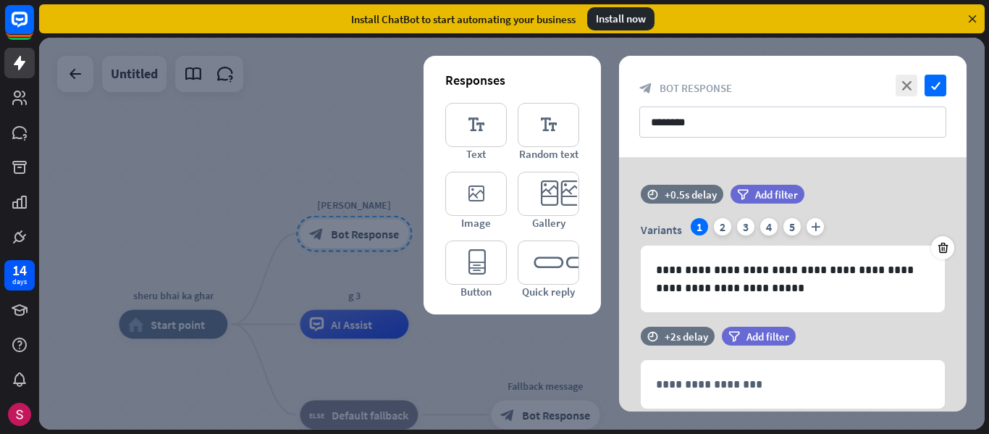
click at [376, 303] on div at bounding box center [512, 234] width 946 height 392
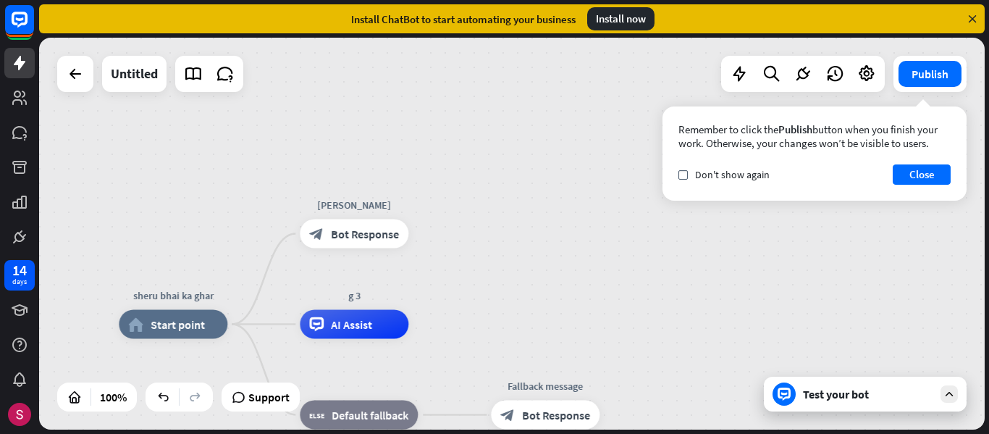
click at [846, 398] on div "Test your bot" at bounding box center [868, 394] width 130 height 14
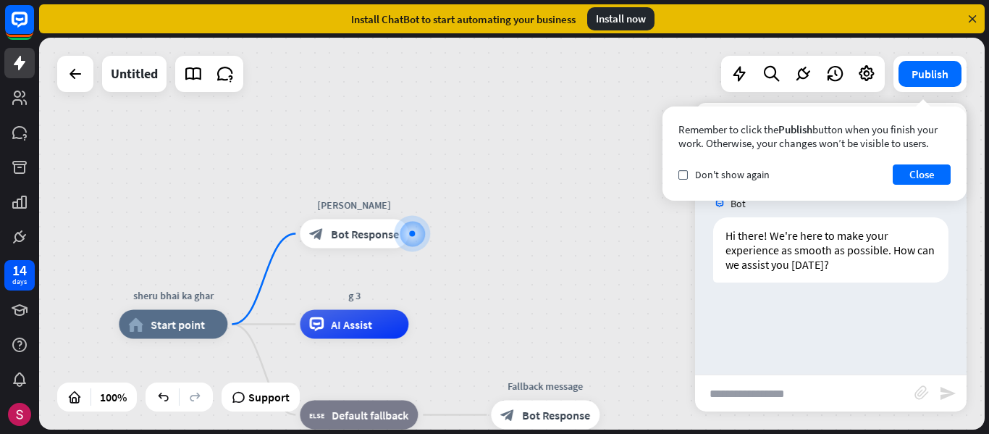
click at [559, 269] on div "sheru bhai ka ghar home_2 Start point [PERSON_NAME] block_bot_response Bot Resp…" at bounding box center [512, 234] width 946 height 392
click at [685, 177] on icon "check" at bounding box center [683, 175] width 7 height 7
click at [929, 181] on button "Close" at bounding box center [922, 174] width 58 height 20
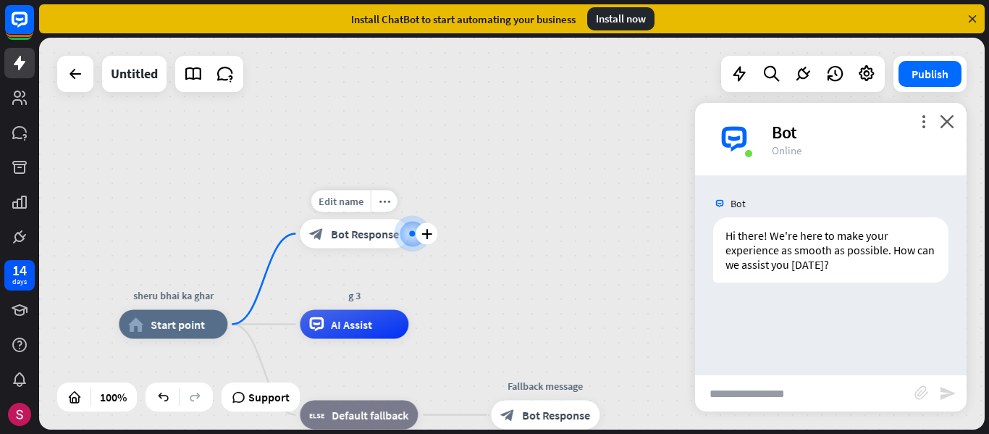
click at [413, 236] on div at bounding box center [412, 234] width 6 height 6
click at [412, 232] on div at bounding box center [412, 234] width 6 height 6
click at [723, 397] on input "text" at bounding box center [804, 393] width 219 height 36
type input "**********"
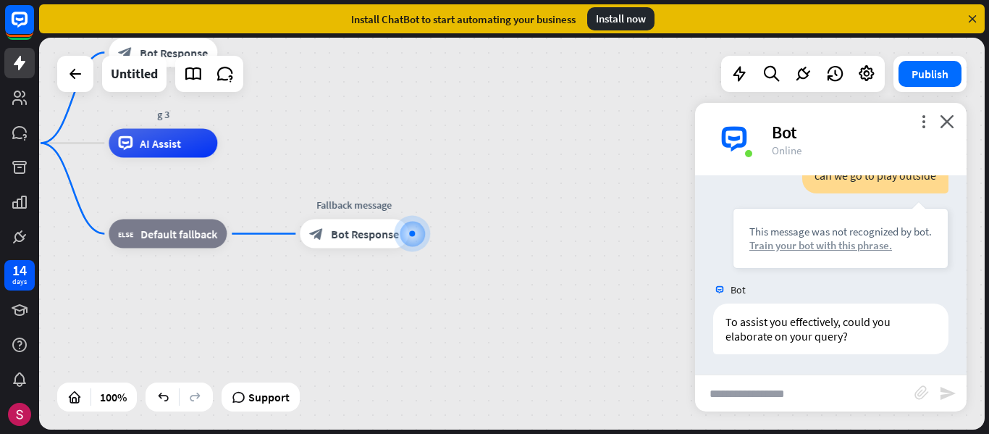
scroll to position [161, 0]
click at [412, 234] on div at bounding box center [412, 234] width 0 height 0
click at [405, 238] on div at bounding box center [412, 234] width 14 height 14
click at [405, 232] on div at bounding box center [412, 234] width 14 height 14
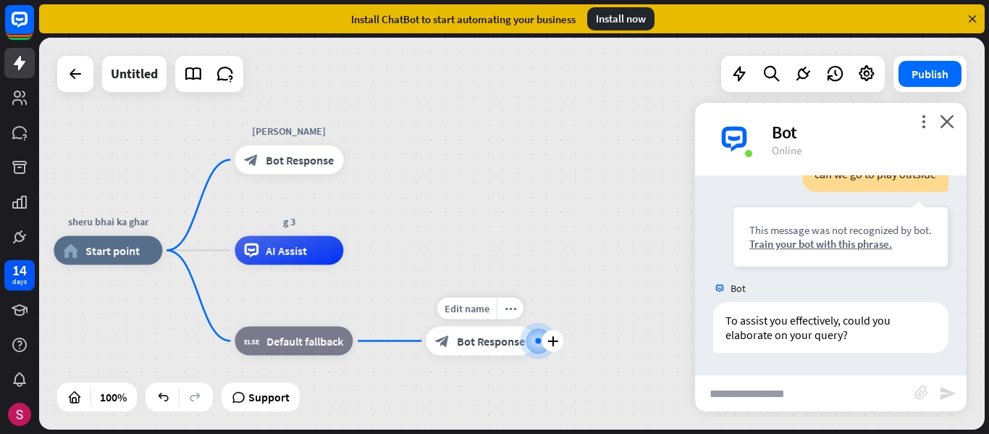
drag, startPoint x: 404, startPoint y: 232, endPoint x: 530, endPoint y: 339, distance: 165.4
click at [531, 339] on div at bounding box center [538, 341] width 14 height 14
click at [536, 334] on div at bounding box center [538, 341] width 14 height 14
click at [552, 337] on icon "plus" at bounding box center [552, 341] width 11 height 10
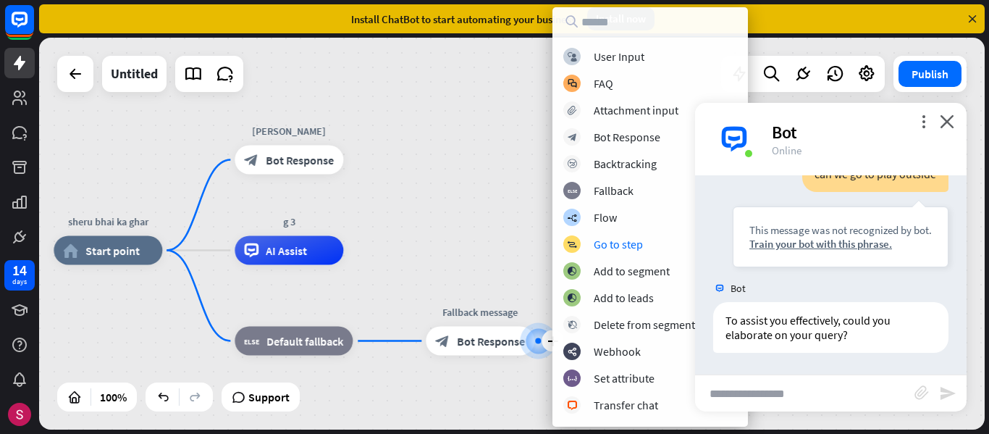
click at [508, 209] on div "sheru bhai ka ghar home_2 Start point [PERSON_NAME] block_bot_response Bot Resp…" at bounding box center [512, 234] width 946 height 392
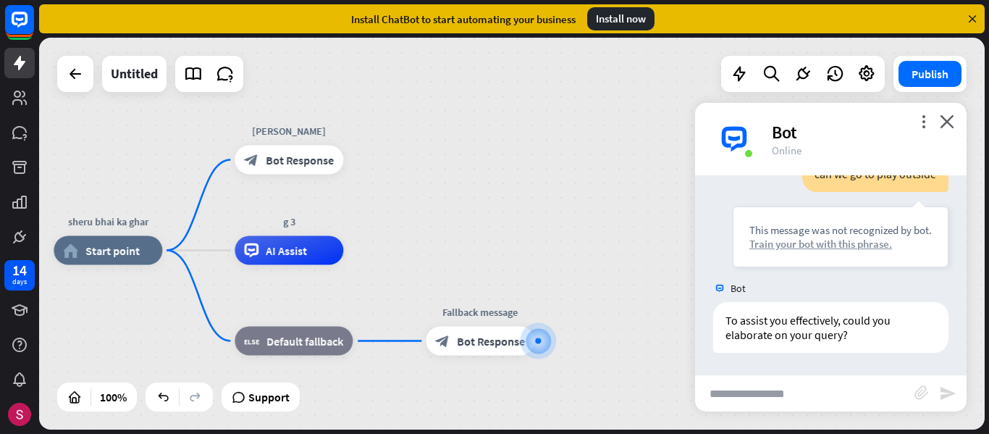
click at [755, 243] on div "Train your bot with this phrase." at bounding box center [840, 244] width 182 height 14
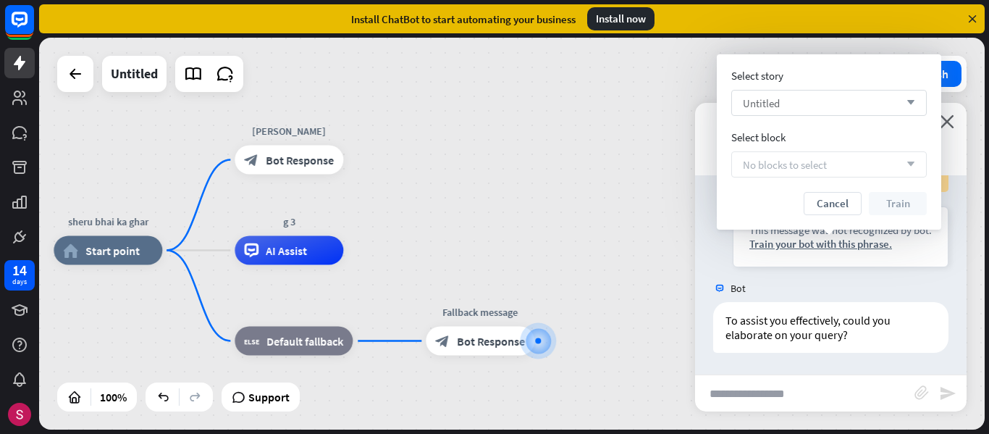
click at [770, 106] on span "Untitled" at bounding box center [761, 103] width 37 height 14
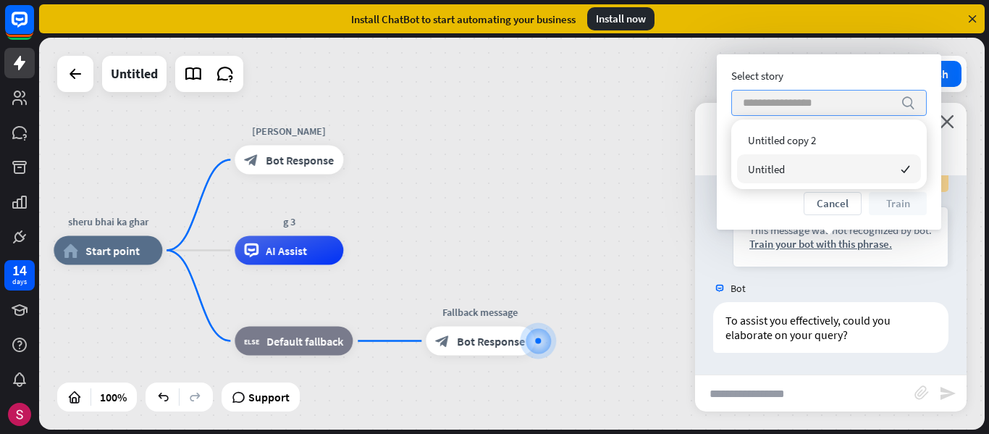
click at [776, 169] on span "Untitled" at bounding box center [766, 169] width 37 height 14
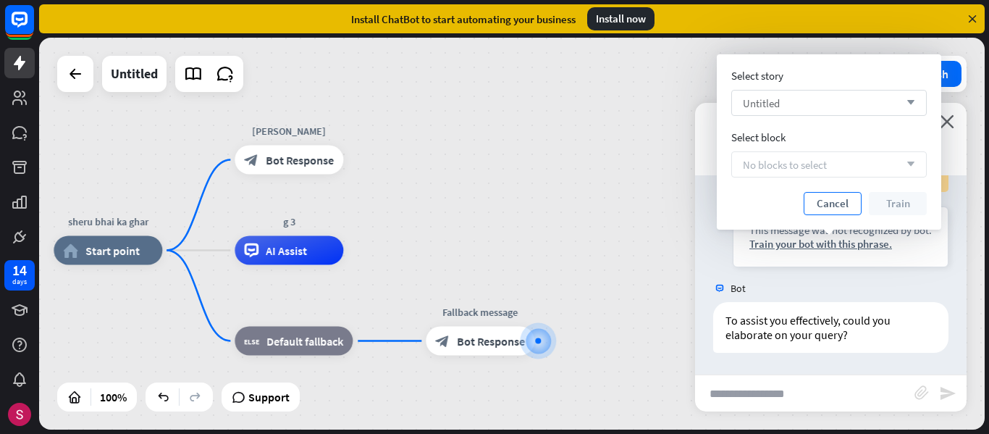
click at [819, 206] on button "Cancel" at bounding box center [833, 203] width 58 height 23
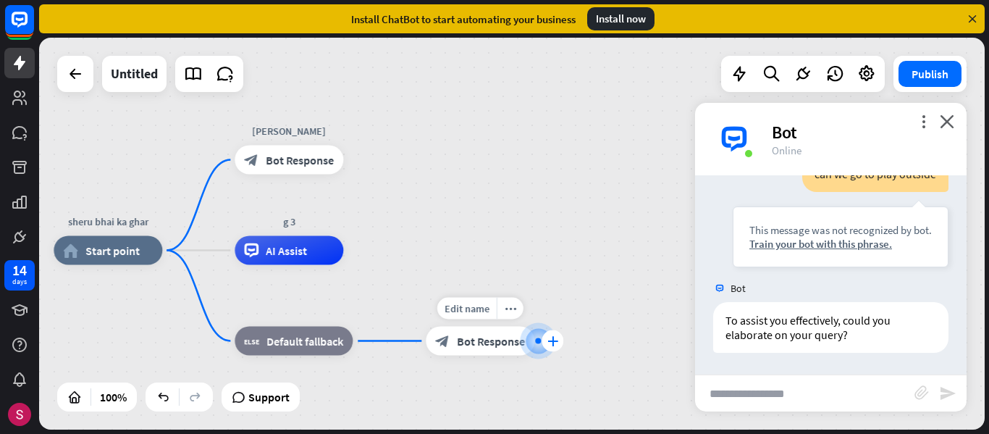
click at [553, 343] on icon "plus" at bounding box center [552, 341] width 11 height 10
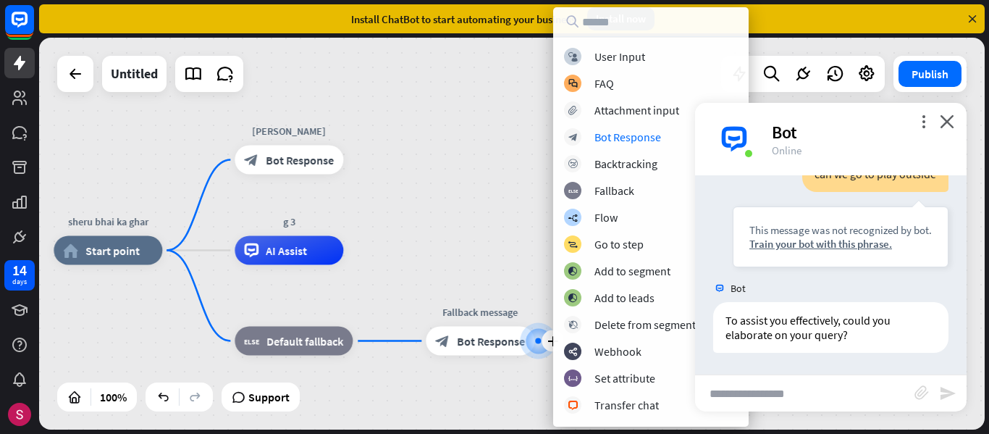
click at [618, 146] on div "block_user_input User Input block_faq FAQ block_attachment Attachment input blo…" at bounding box center [650, 232] width 195 height 368
click at [613, 141] on div "Bot Response" at bounding box center [627, 137] width 67 height 14
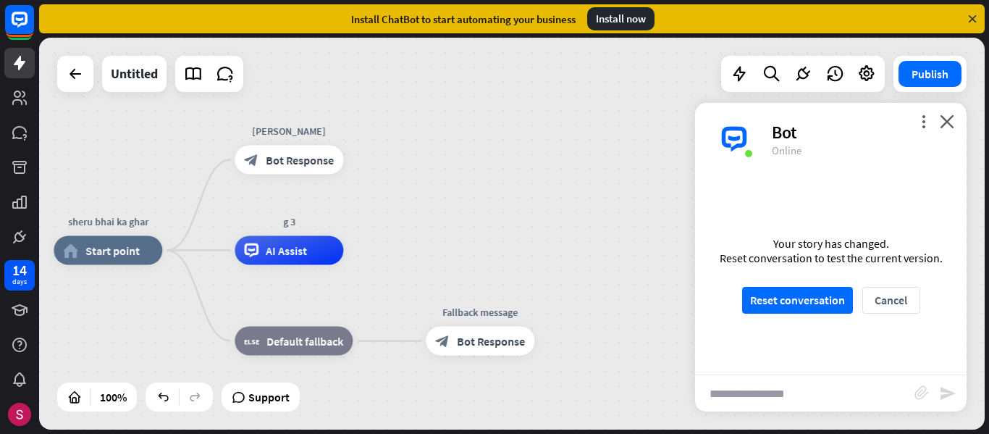
click at [613, 141] on div at bounding box center [512, 234] width 946 height 392
click at [816, 299] on button "Reset conversation" at bounding box center [797, 300] width 111 height 27
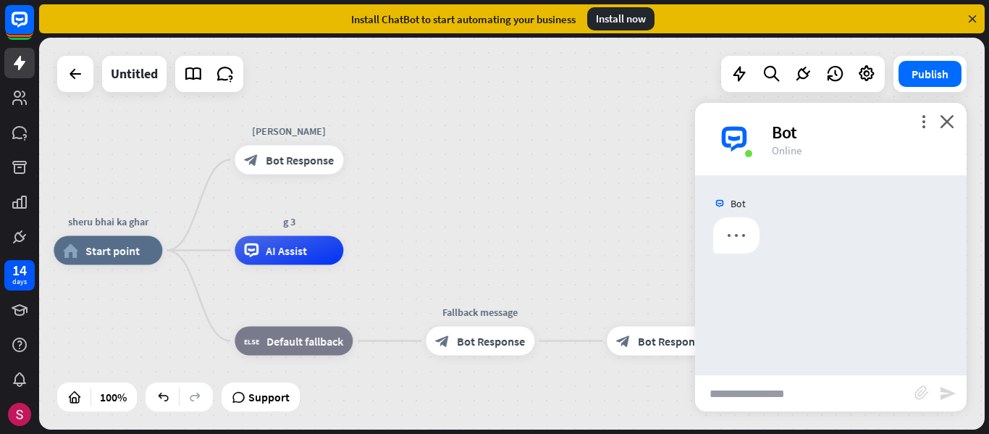
scroll to position [0, 0]
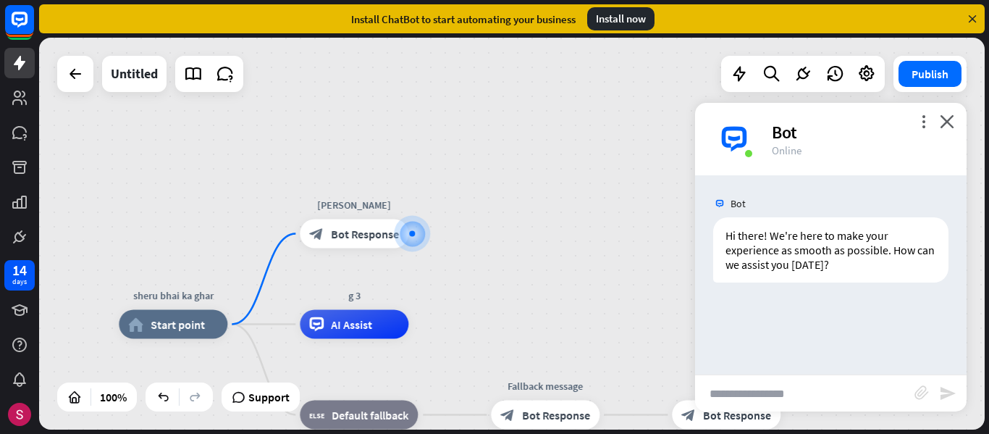
click at [763, 384] on input "text" at bounding box center [804, 393] width 219 height 36
type input "**********"
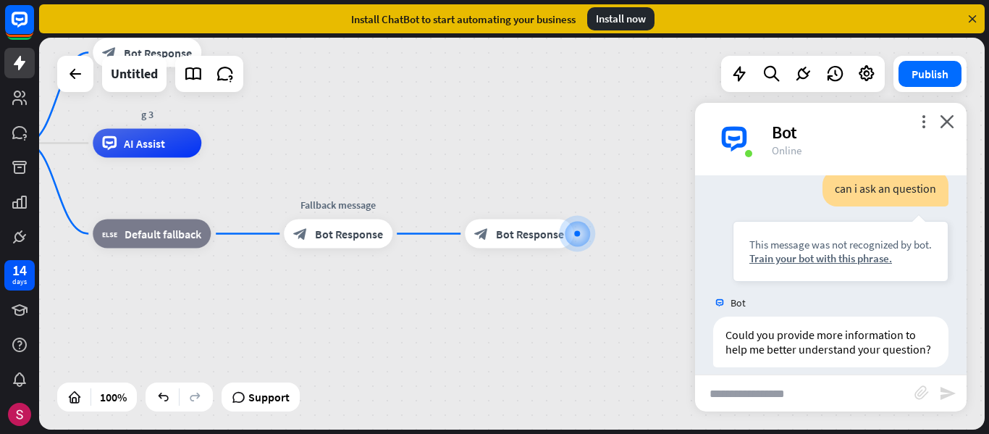
scroll to position [176, 0]
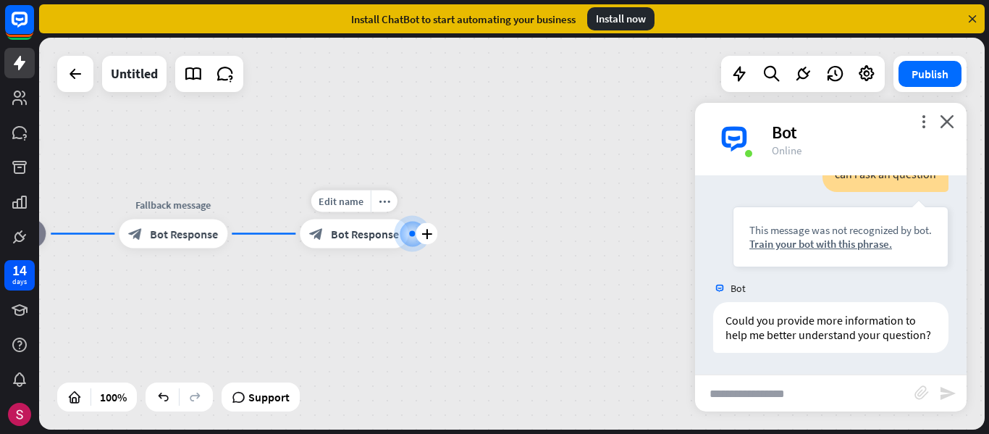
click at [340, 239] on span "Bot Response" at bounding box center [365, 234] width 68 height 14
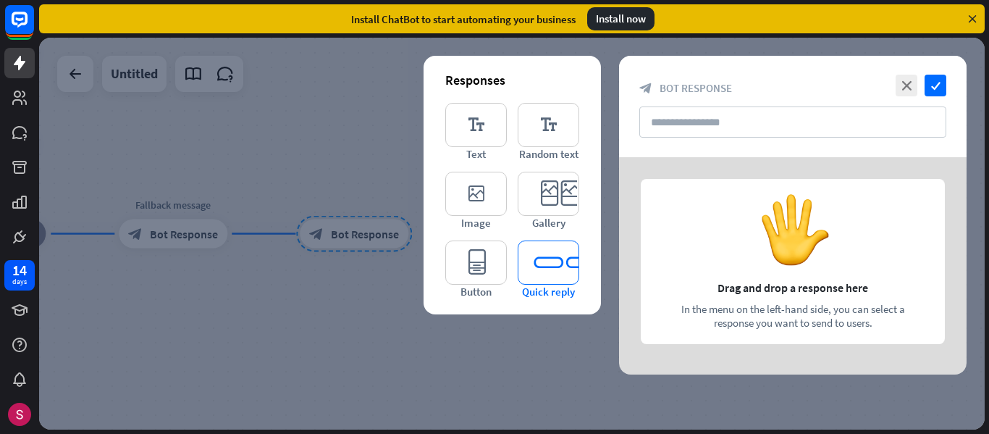
click at [532, 269] on icon "editor_quick_replies" at bounding box center [549, 262] width 62 height 44
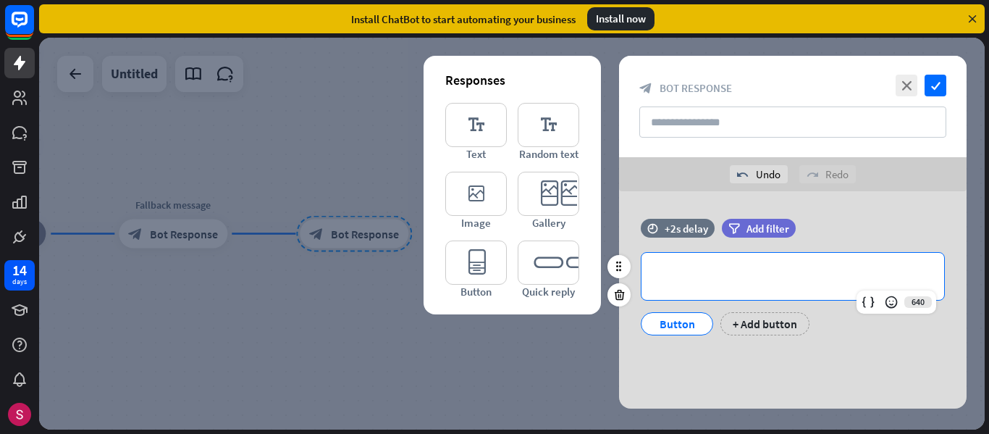
click at [739, 274] on p "**********" at bounding box center [793, 276] width 274 height 18
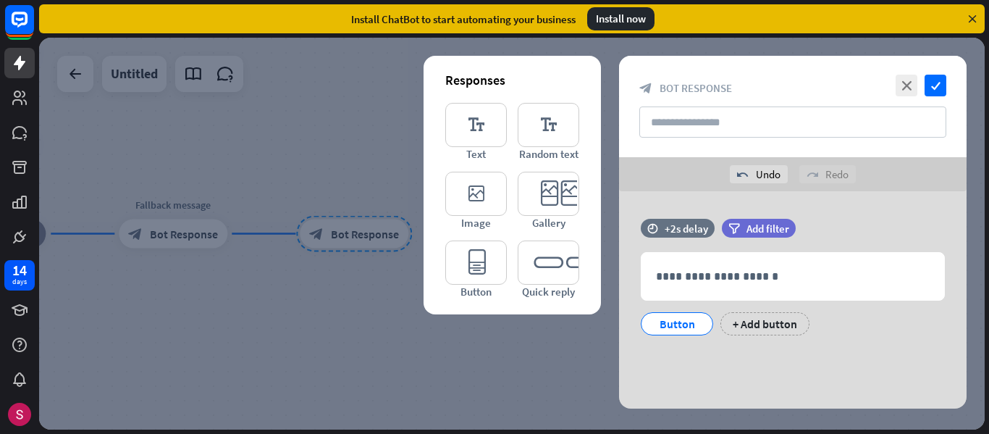
click at [602, 333] on div "**********" at bounding box center [793, 299] width 384 height 217
click at [400, 302] on div at bounding box center [512, 234] width 946 height 392
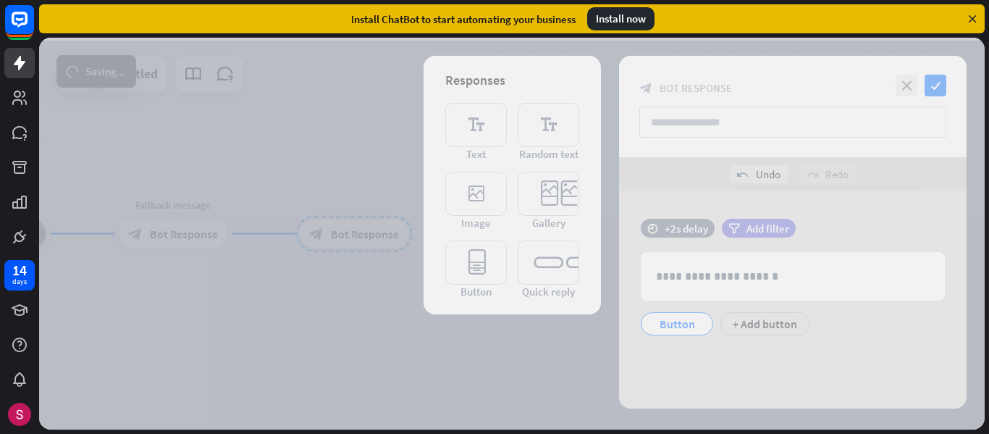
click at [400, 302] on div at bounding box center [512, 234] width 946 height 392
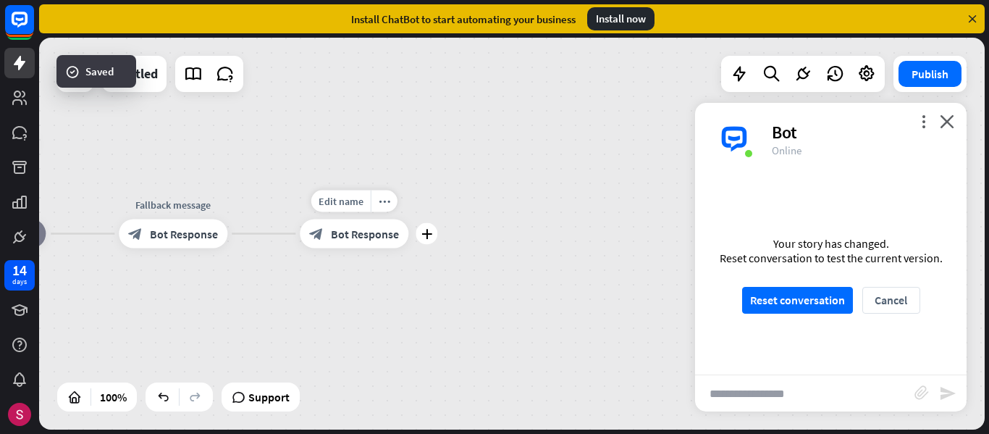
click at [371, 243] on div "block_bot_response Bot Response" at bounding box center [354, 233] width 109 height 29
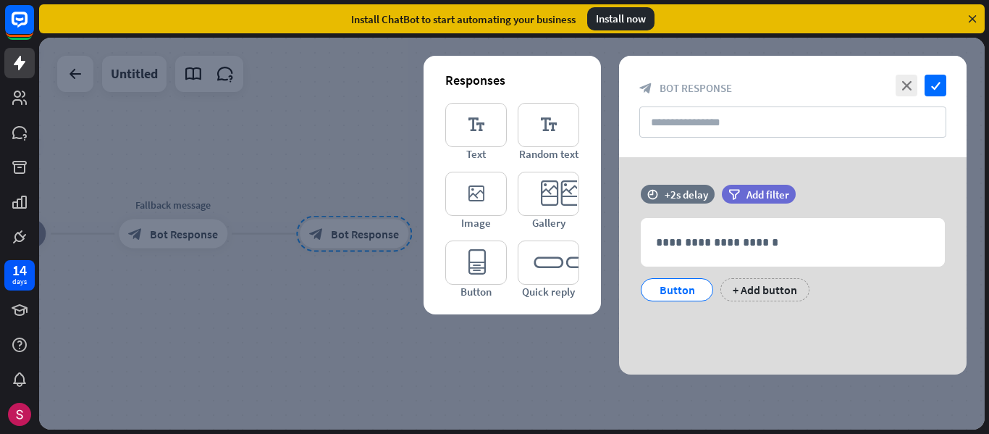
click at [203, 237] on div at bounding box center [512, 234] width 946 height 392
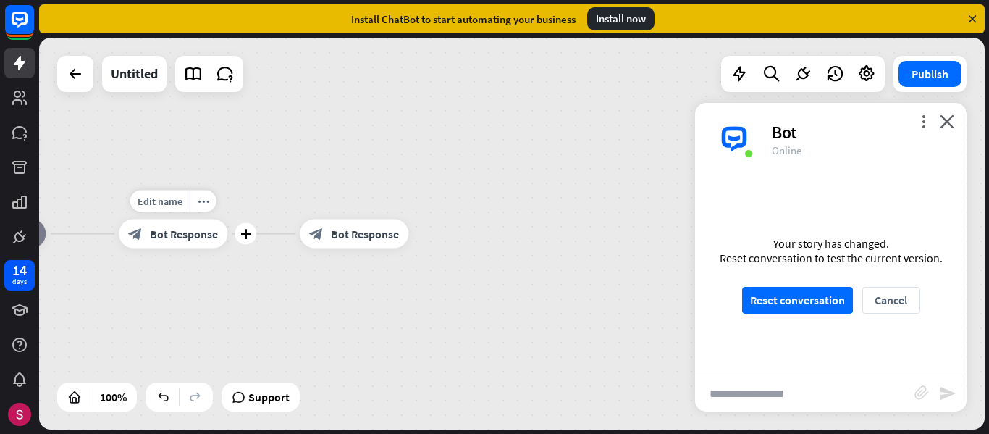
click at [203, 237] on span "Bot Response" at bounding box center [184, 234] width 68 height 14
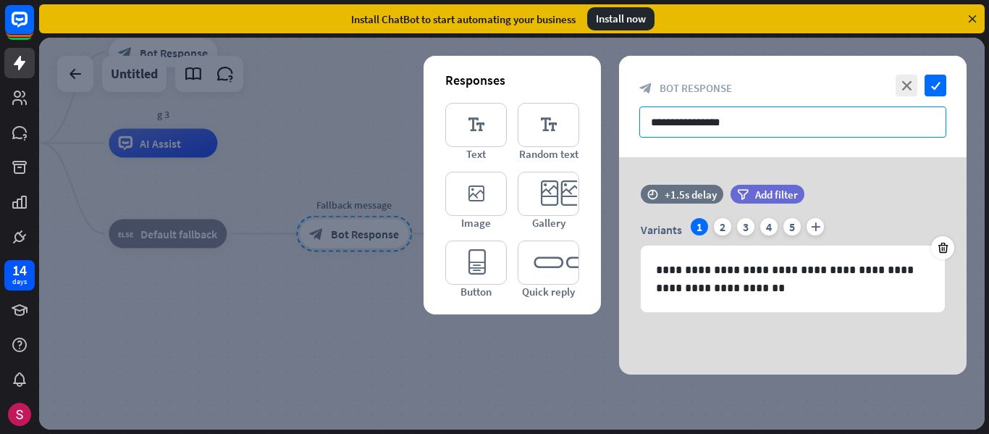
click at [677, 114] on input "**********" at bounding box center [792, 121] width 307 height 31
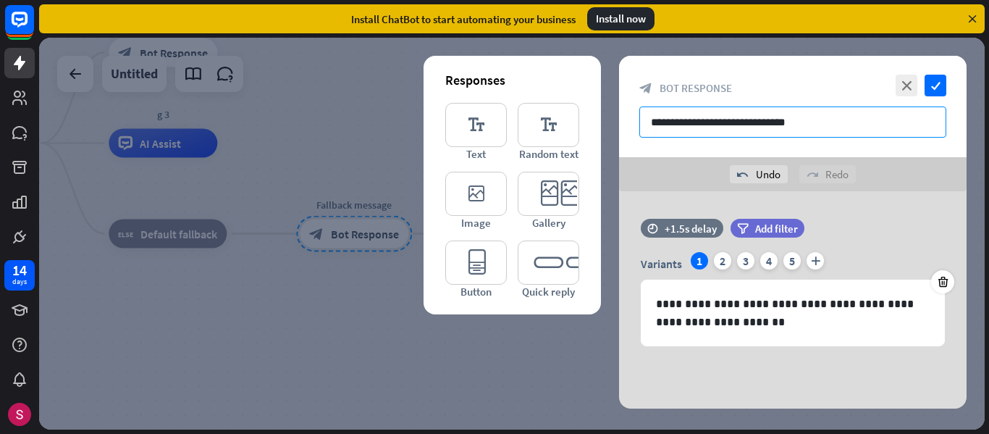
click at [833, 126] on input "**********" at bounding box center [792, 121] width 307 height 31
click at [675, 124] on input "**********" at bounding box center [792, 121] width 307 height 31
click at [797, 128] on input "**********" at bounding box center [792, 121] width 307 height 31
type input "**********"
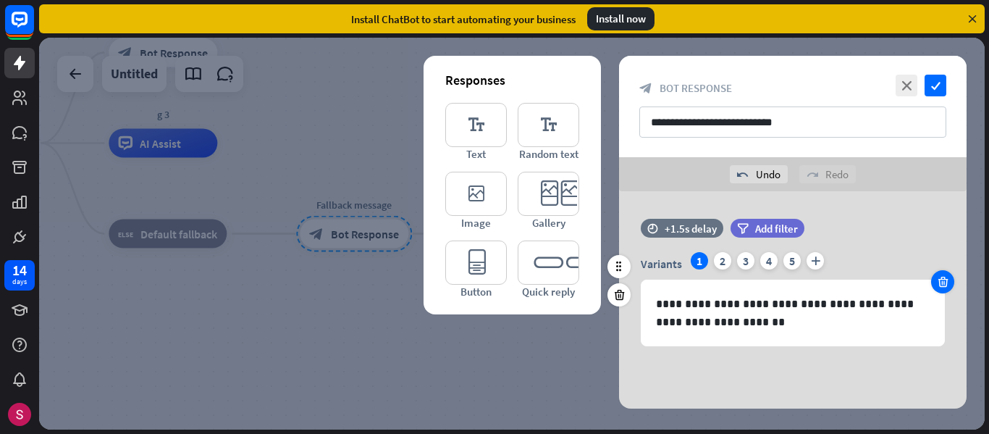
click at [942, 279] on icon at bounding box center [943, 281] width 14 height 13
click at [942, 287] on icon at bounding box center [943, 281] width 14 height 13
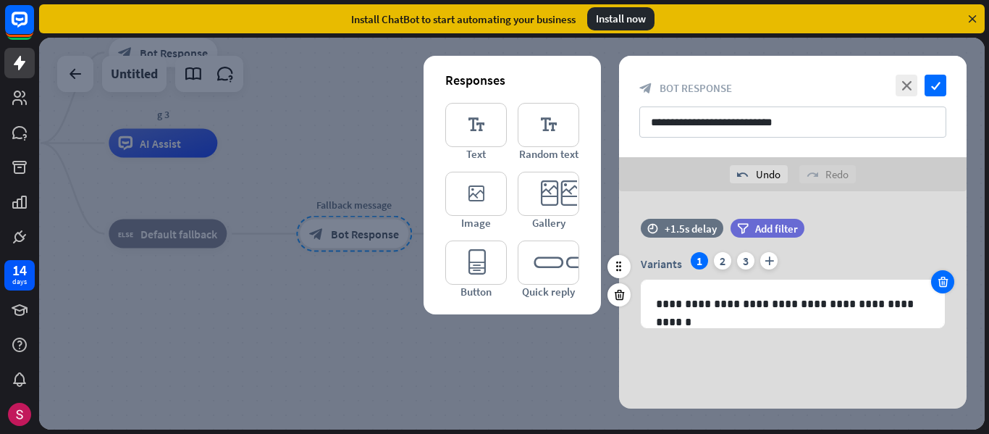
click at [942, 287] on icon at bounding box center [943, 281] width 14 height 13
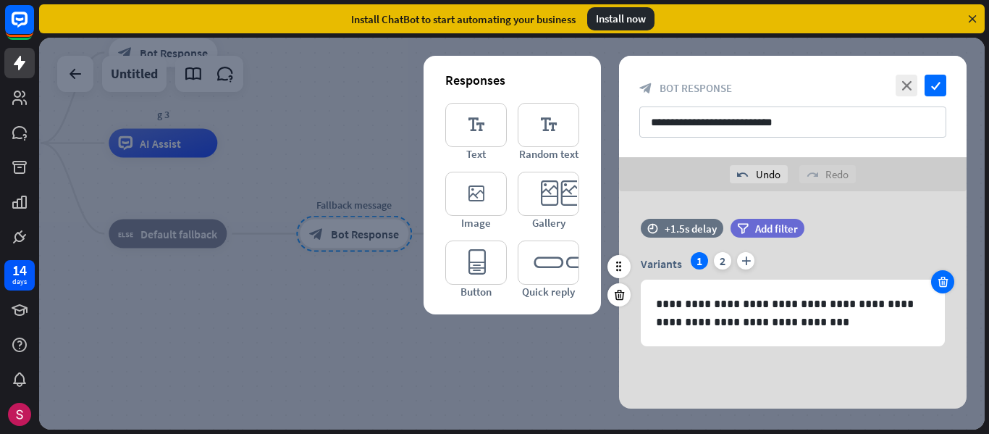
click at [942, 287] on icon at bounding box center [943, 281] width 14 height 13
click at [932, 79] on icon "check" at bounding box center [936, 86] width 22 height 22
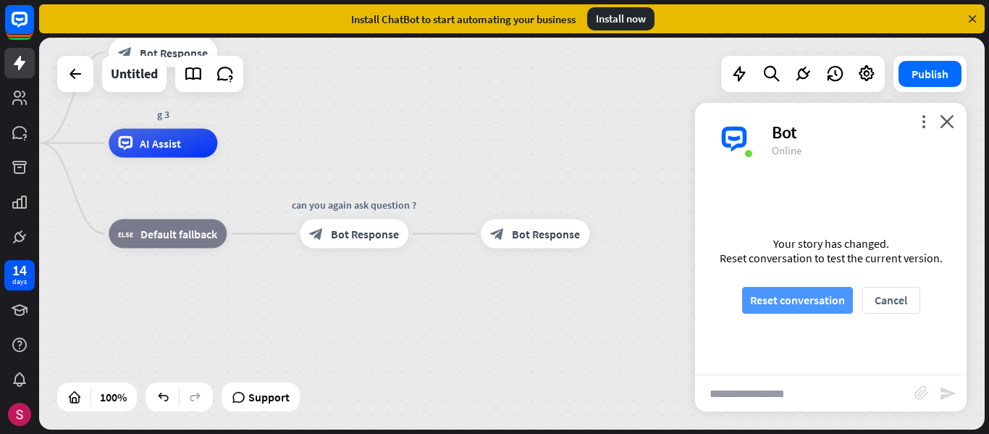
click at [816, 298] on button "Reset conversation" at bounding box center [797, 300] width 111 height 27
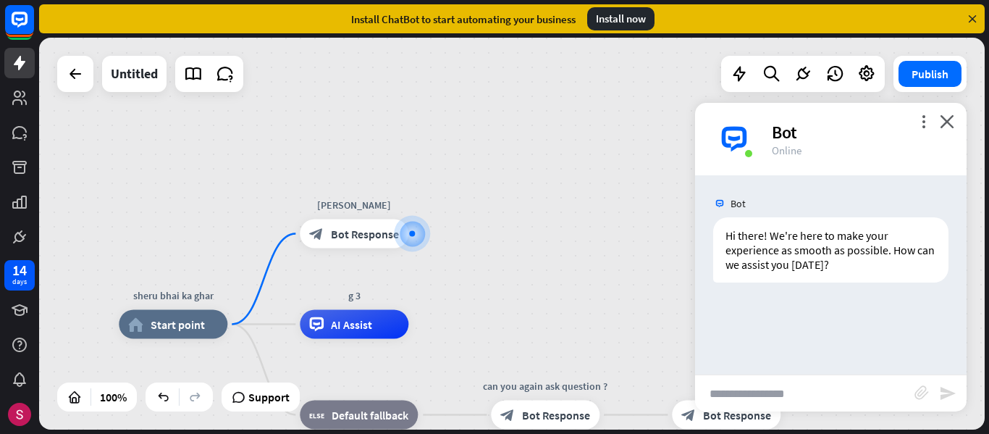
click at [755, 397] on input "text" at bounding box center [804, 393] width 219 height 36
type input "**********"
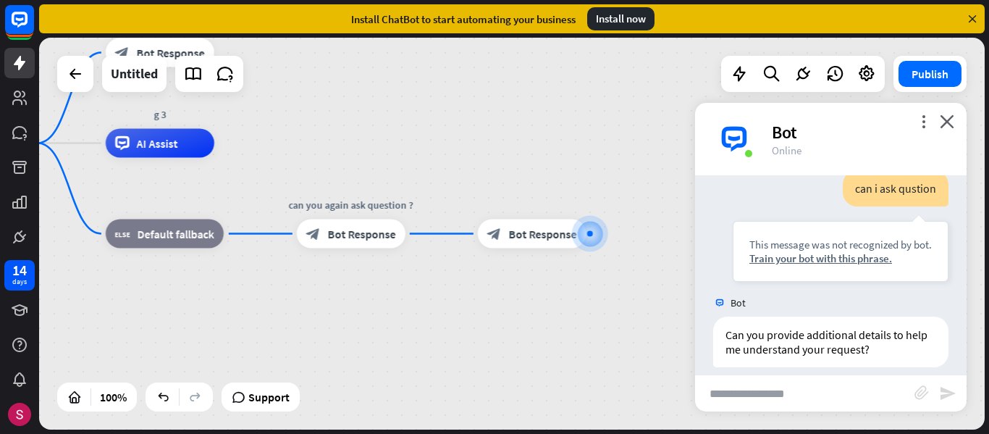
scroll to position [161, 0]
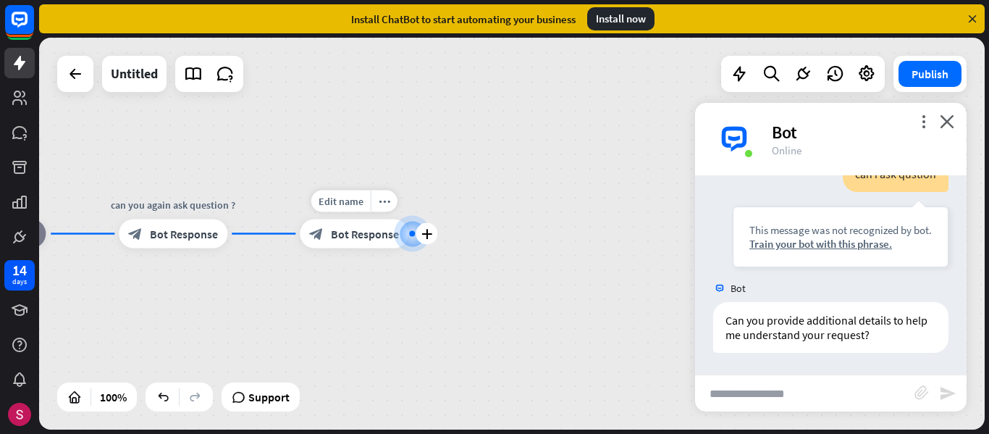
click at [409, 243] on div at bounding box center [412, 234] width 36 height 36
click at [409, 241] on div at bounding box center [412, 234] width 14 height 14
